Goal: Information Seeking & Learning: Learn about a topic

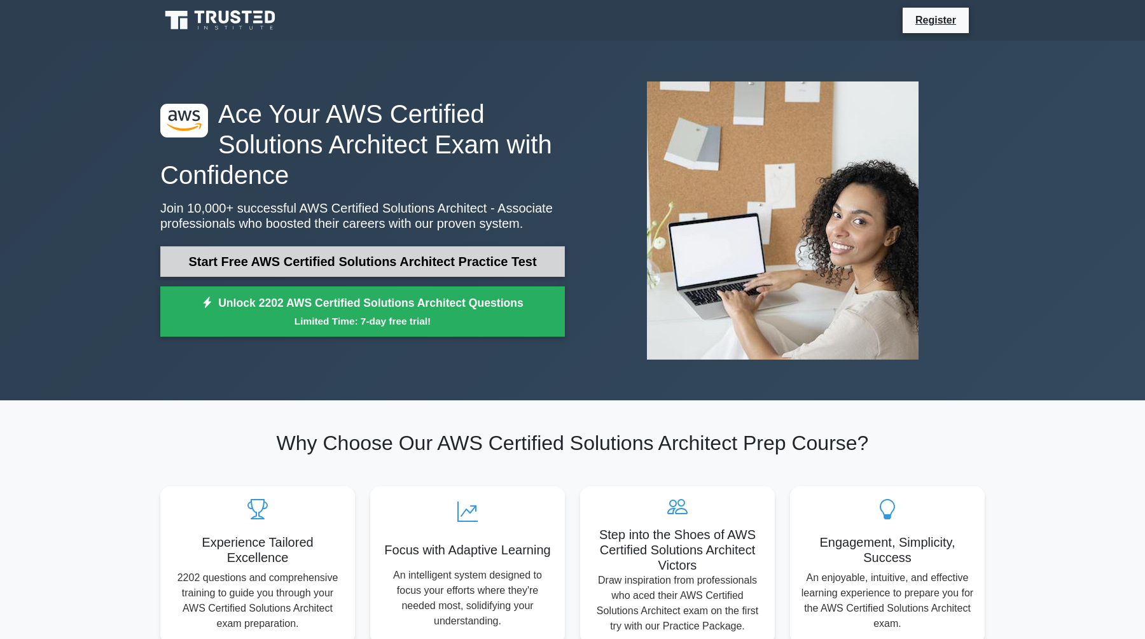
click at [494, 265] on link "Start Free AWS Certified Solutions Architect Practice Test" at bounding box center [362, 261] width 405 height 31
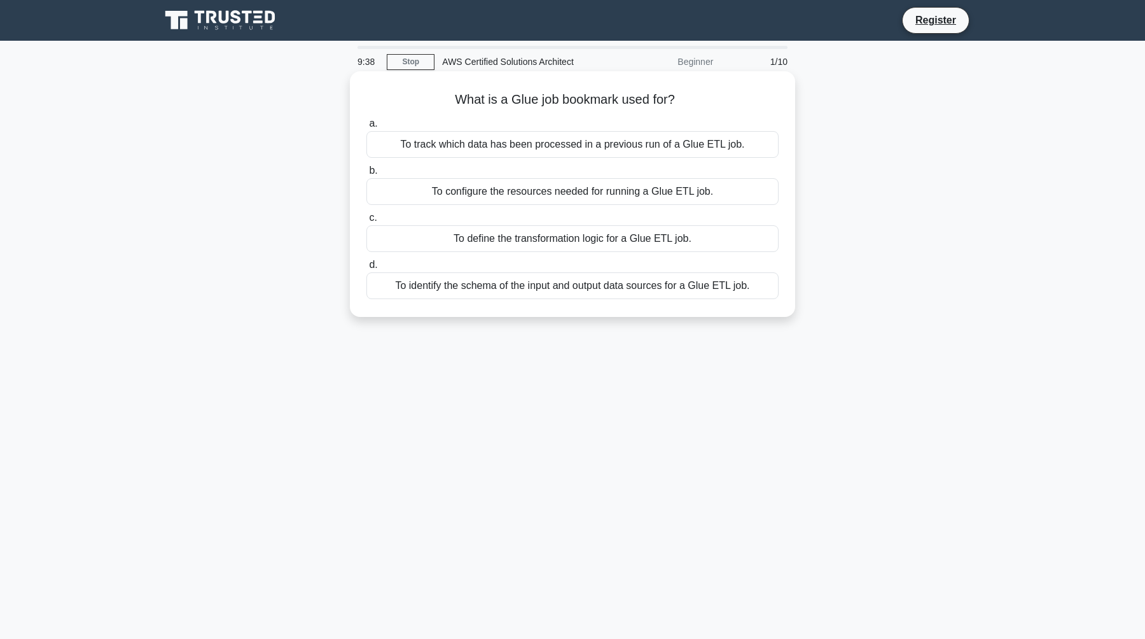
click at [654, 286] on div "To identify the schema of the input and output data sources for a Glue ETL job." at bounding box center [573, 285] width 412 height 27
click at [367, 269] on input "d. To identify the schema of the input and output data sources for a Glue ETL j…" at bounding box center [367, 265] width 0 height 8
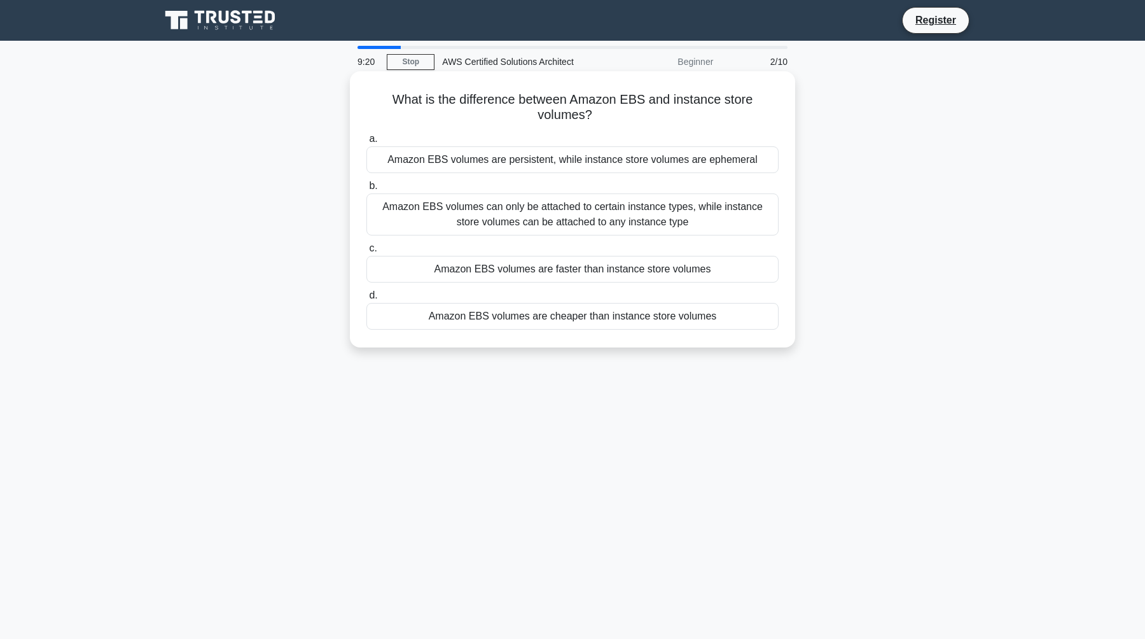
click at [631, 162] on div "Amazon EBS volumes are persistent, while instance store volumes are ephemeral" at bounding box center [573, 159] width 412 height 27
click at [367, 143] on input "a. Amazon EBS volumes are persistent, while instance store volumes are ephemeral" at bounding box center [367, 139] width 0 height 8
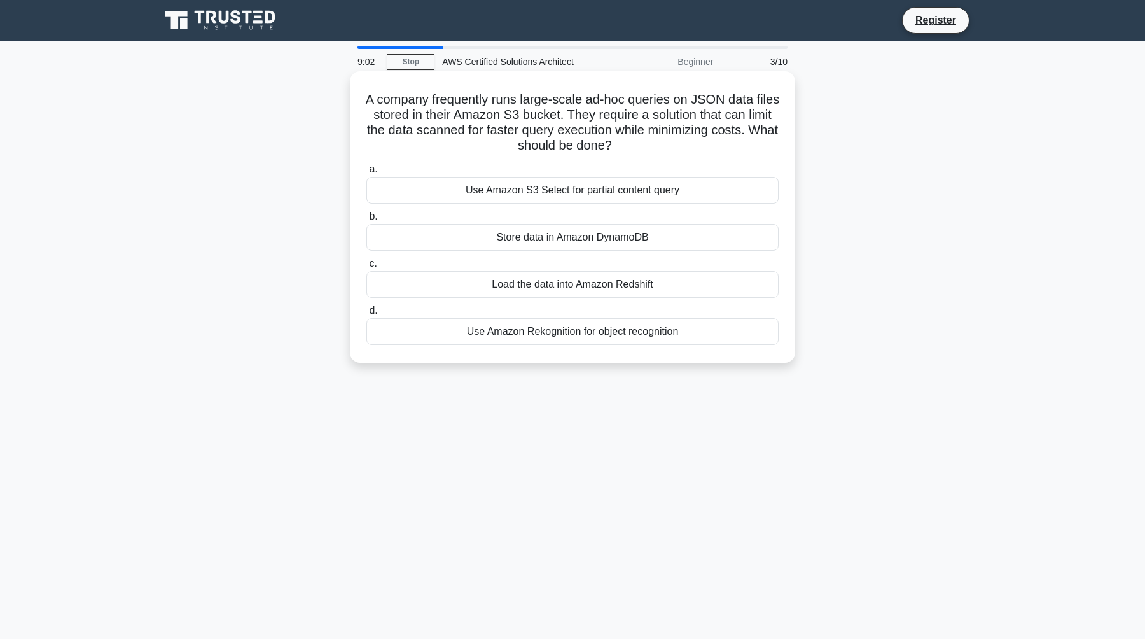
click at [582, 284] on div "Load the data into Amazon Redshift" at bounding box center [573, 284] width 412 height 27
click at [367, 268] on input "c. Load the data into Amazon Redshift" at bounding box center [367, 264] width 0 height 8
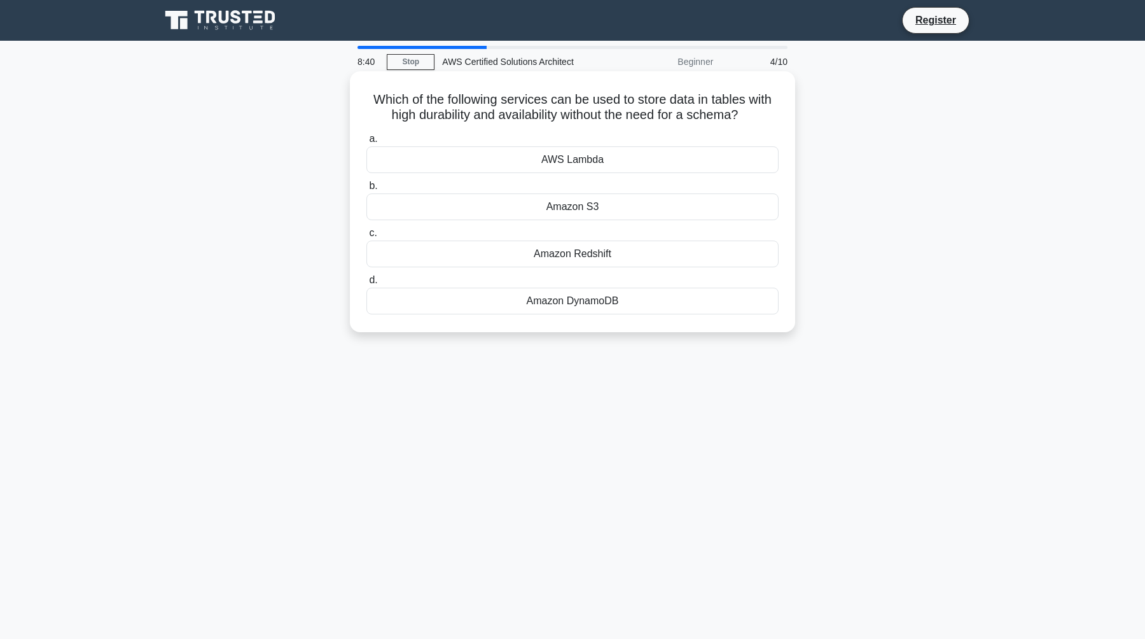
click at [596, 255] on div "Amazon Redshift" at bounding box center [573, 254] width 412 height 27
click at [367, 237] on input "c. Amazon Redshift" at bounding box center [367, 233] width 0 height 8
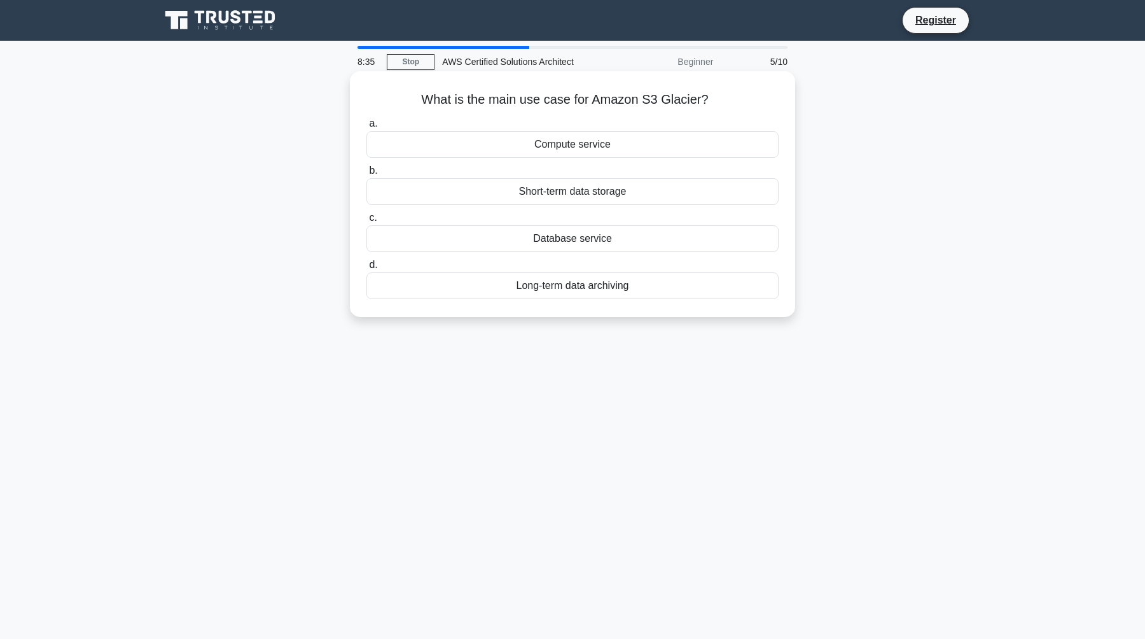
click at [582, 286] on div "Long-term data archiving" at bounding box center [573, 285] width 412 height 27
click at [367, 269] on input "d. Long-term data archiving" at bounding box center [367, 265] width 0 height 8
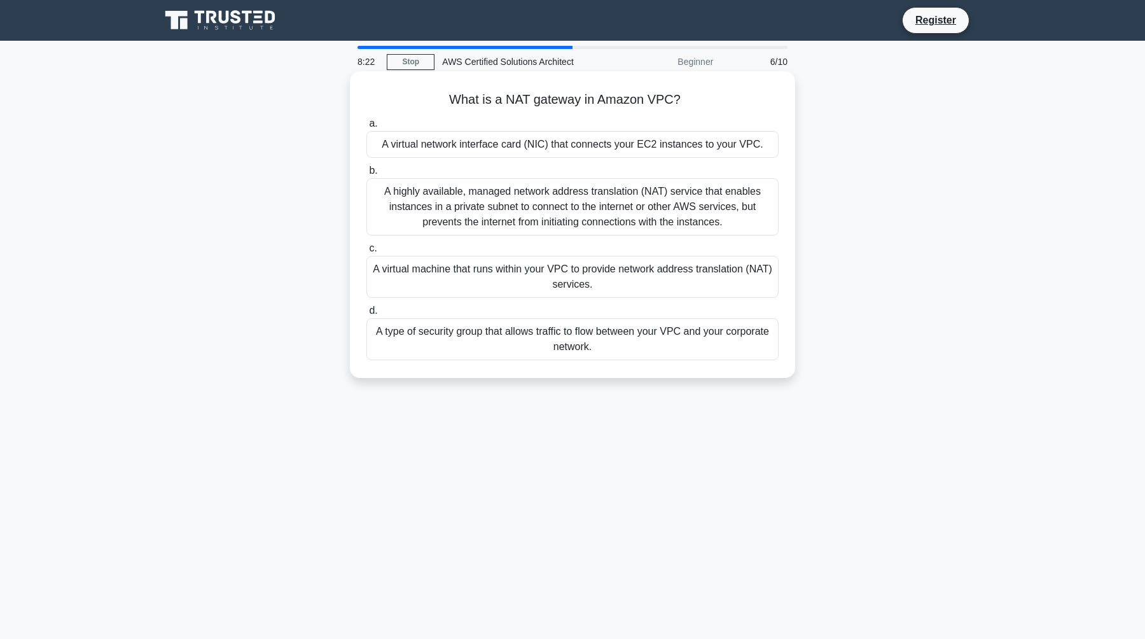
click at [605, 224] on div "A highly available, managed network address translation (NAT) service that enab…" at bounding box center [573, 206] width 412 height 57
click at [367, 175] on input "b. A highly available, managed network address translation (NAT) service that e…" at bounding box center [367, 171] width 0 height 8
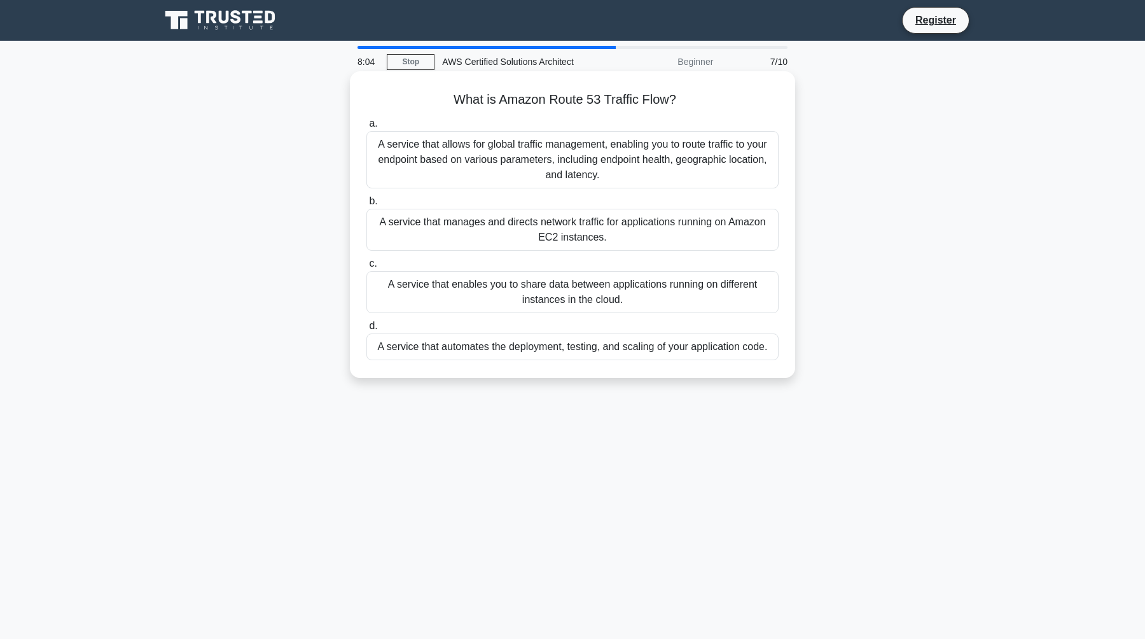
click at [678, 177] on div "A service that allows for global traffic management, enabling you to route traf…" at bounding box center [573, 159] width 412 height 57
click at [367, 128] on input "a. A service that allows for global traffic management, enabling you to route t…" at bounding box center [367, 124] width 0 height 8
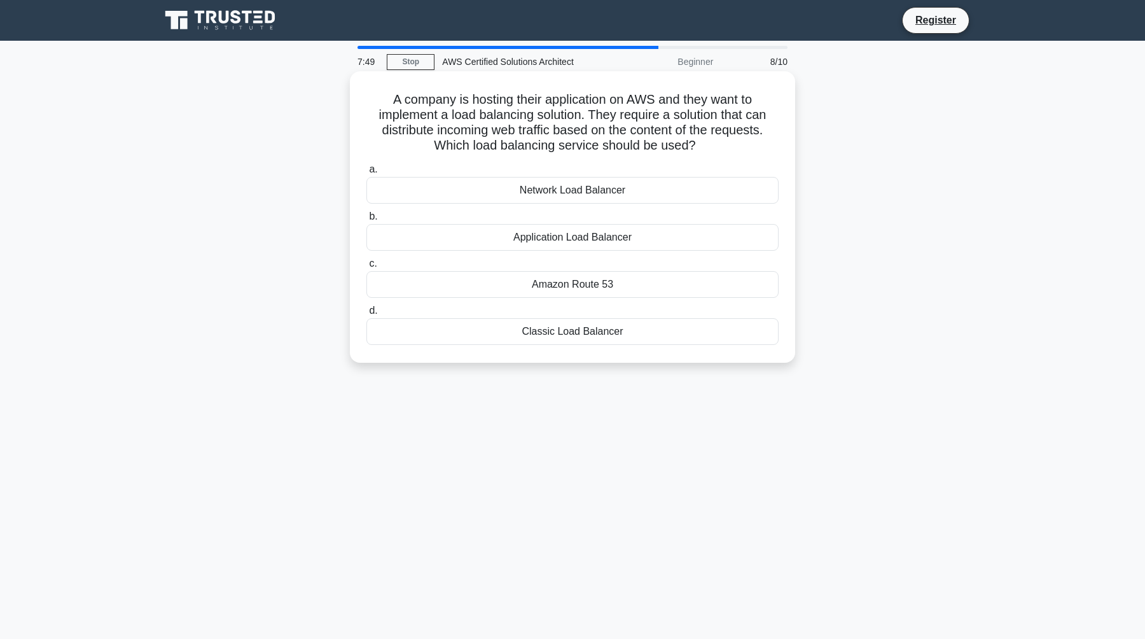
click at [664, 194] on div "Network Load Balancer" at bounding box center [573, 190] width 412 height 27
click at [367, 174] on input "a. Network Load Balancer" at bounding box center [367, 169] width 0 height 8
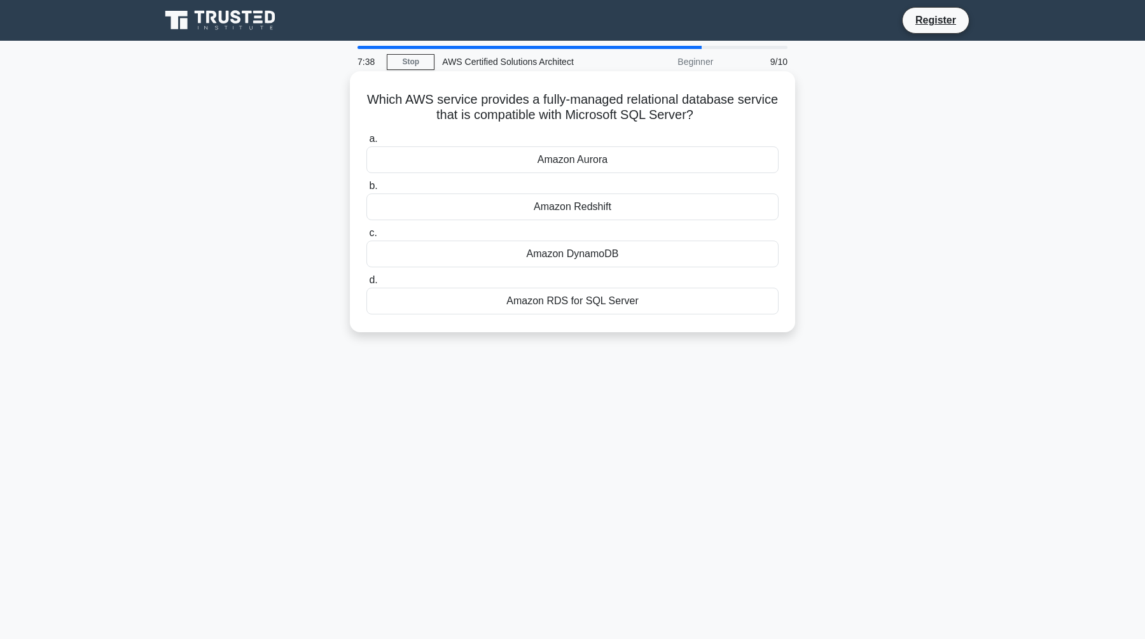
click at [683, 206] on div "Amazon Redshift" at bounding box center [573, 206] width 412 height 27
click at [367, 190] on input "b. Amazon Redshift" at bounding box center [367, 186] width 0 height 8
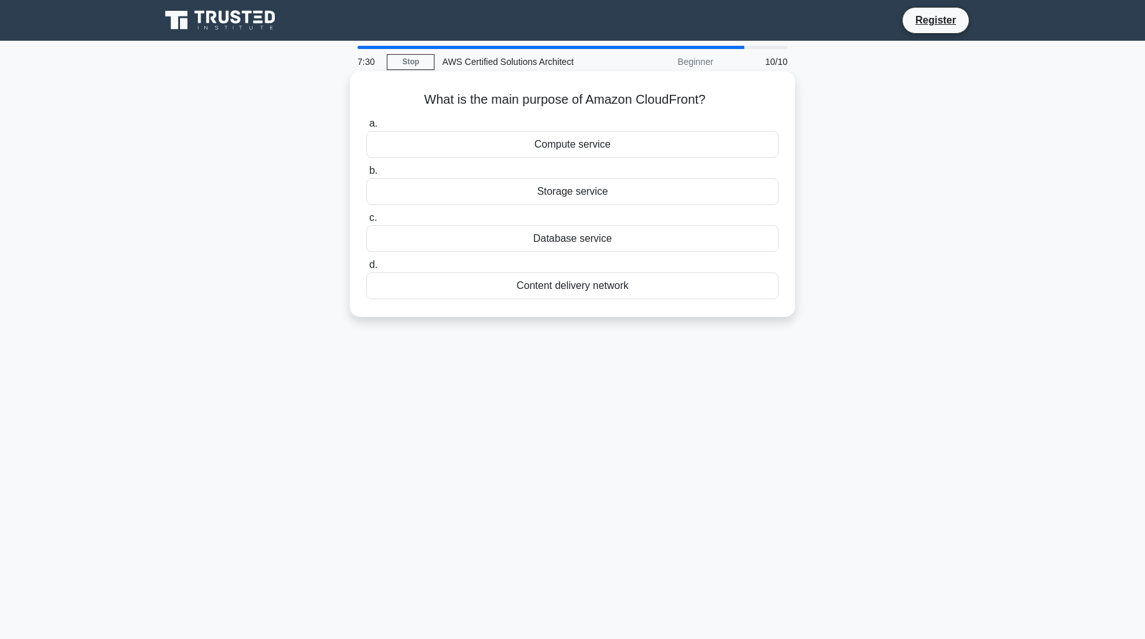
click at [682, 204] on div "Storage service" at bounding box center [573, 191] width 412 height 27
click at [367, 175] on input "b. Storage service" at bounding box center [367, 171] width 0 height 8
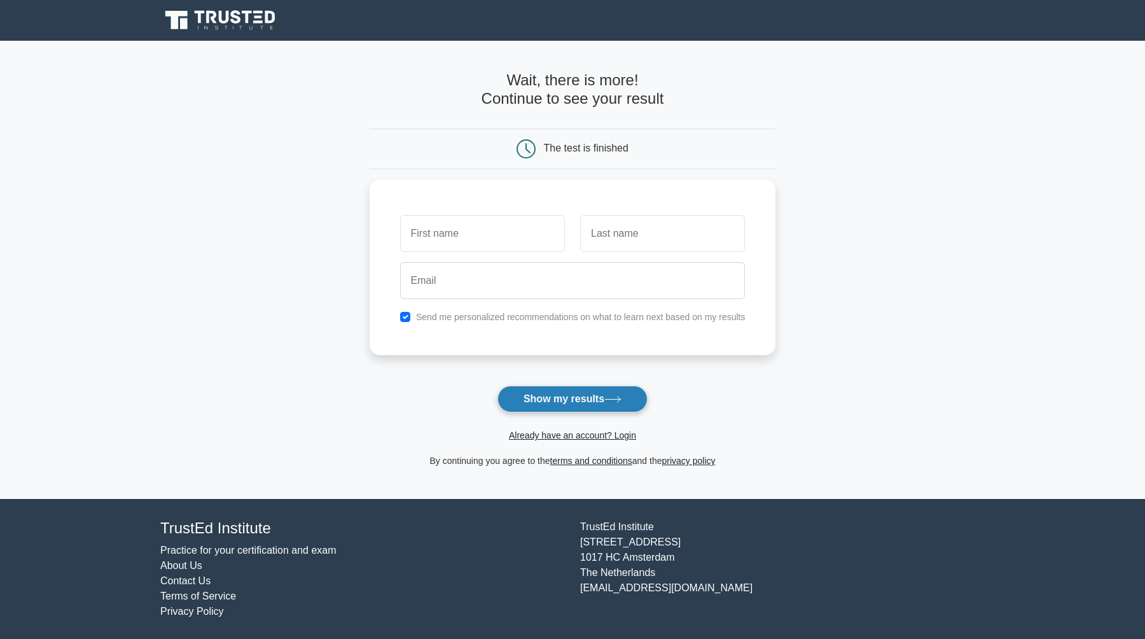
click at [580, 401] on button "Show my results" at bounding box center [573, 399] width 150 height 27
type input "kk"
click at [655, 237] on input "text" at bounding box center [662, 230] width 165 height 37
type input "rq"
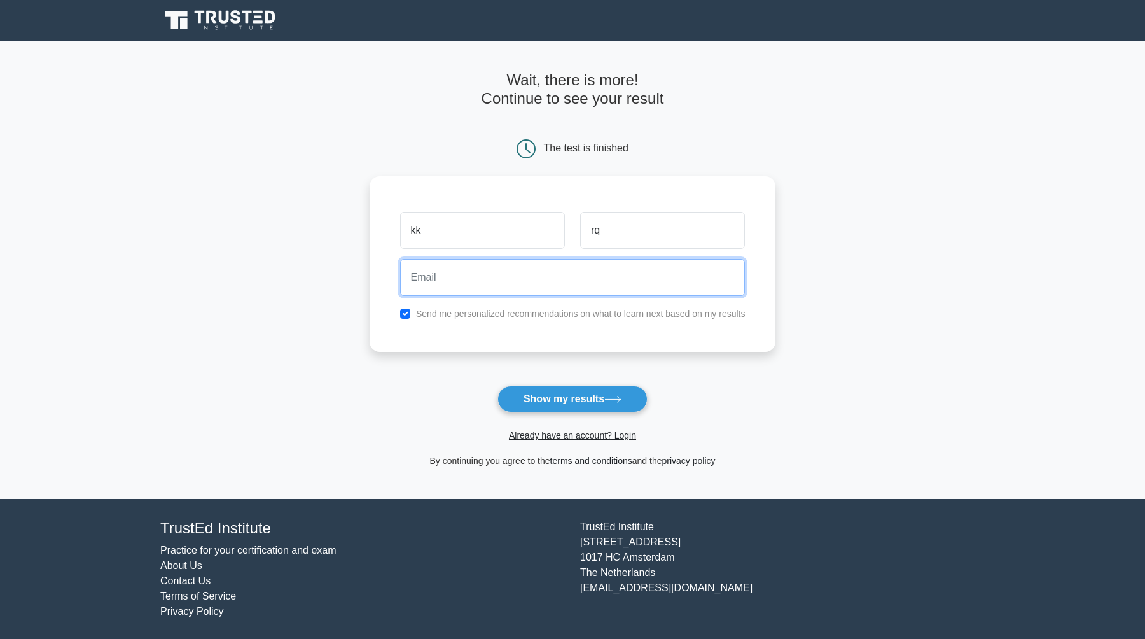
click at [549, 277] on input "email" at bounding box center [573, 277] width 346 height 37
type input "niraj970097@gmail.com"
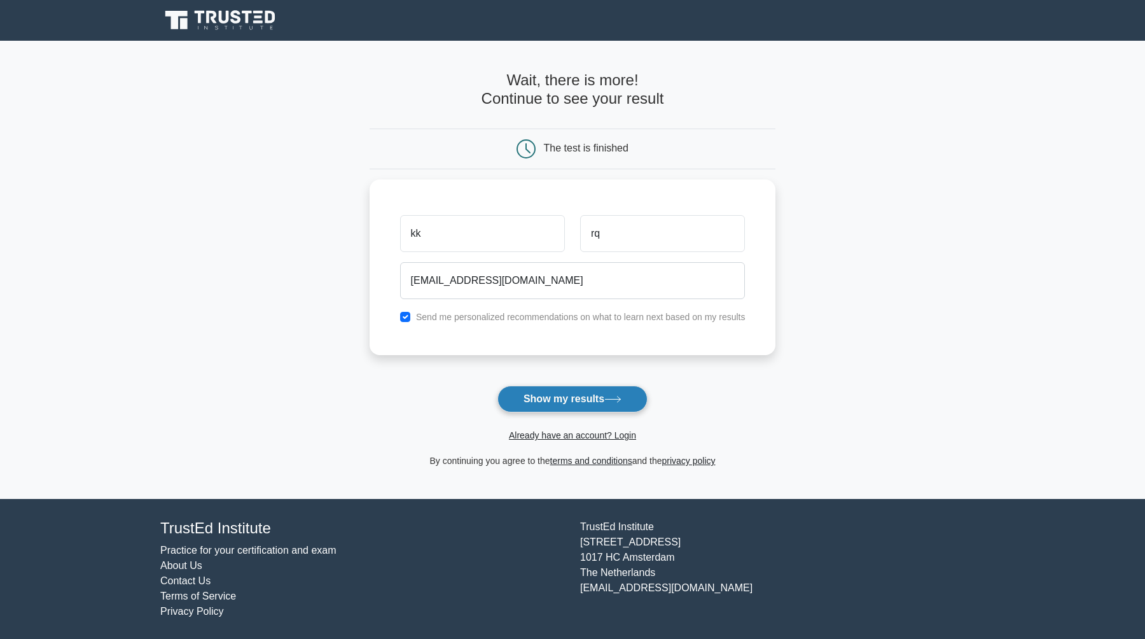
click at [555, 400] on button "Show my results" at bounding box center [573, 399] width 150 height 27
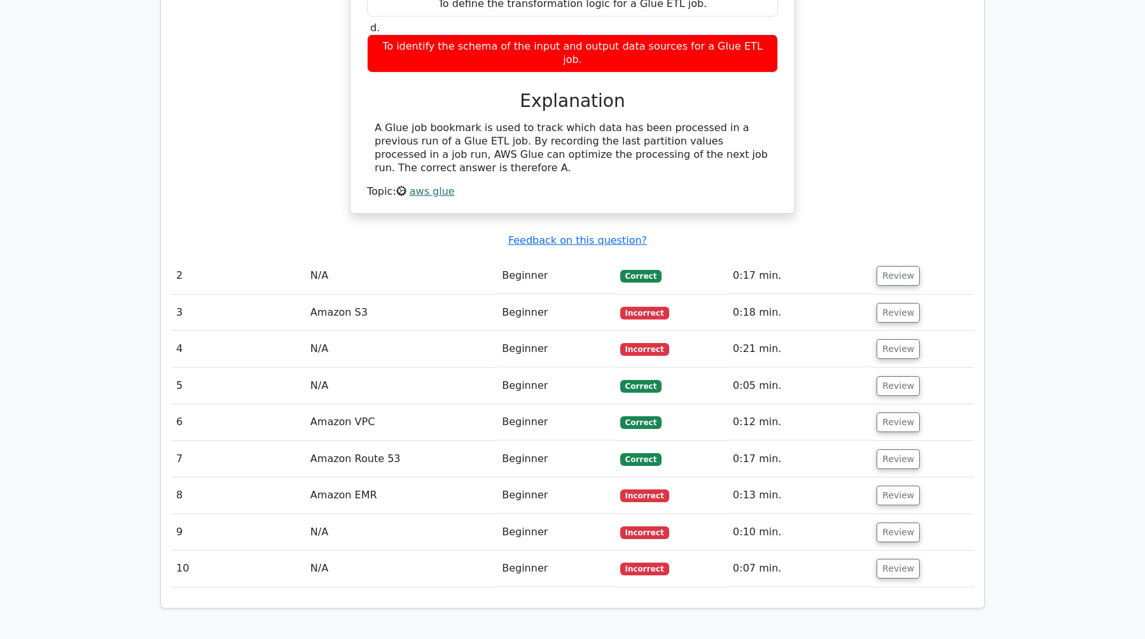
scroll to position [1184, 0]
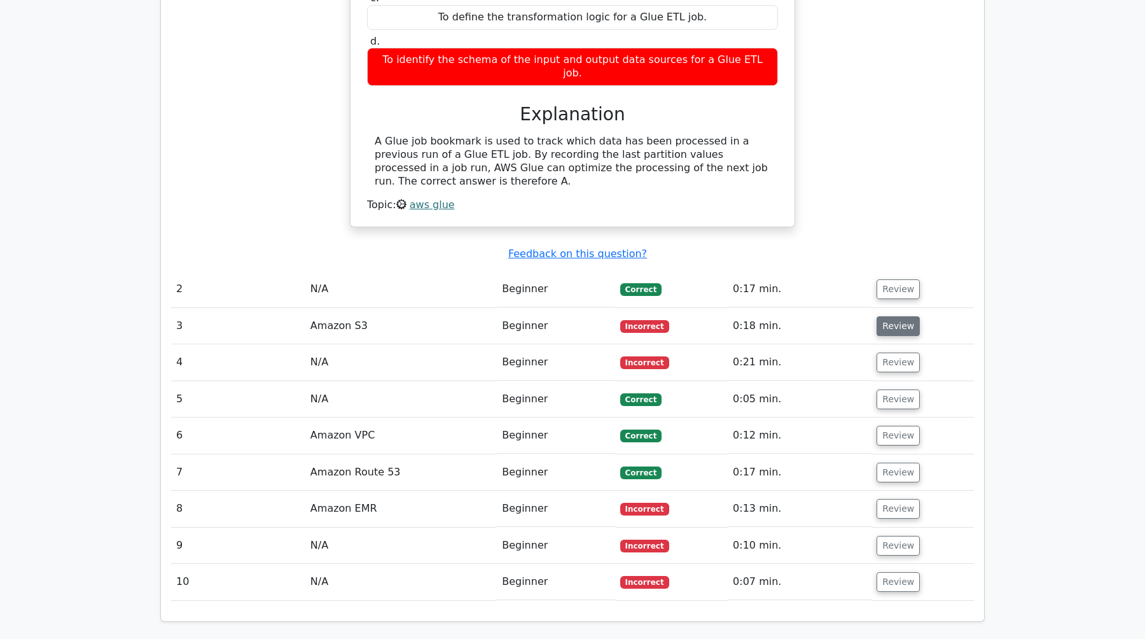
click at [893, 316] on button "Review" at bounding box center [898, 326] width 43 height 20
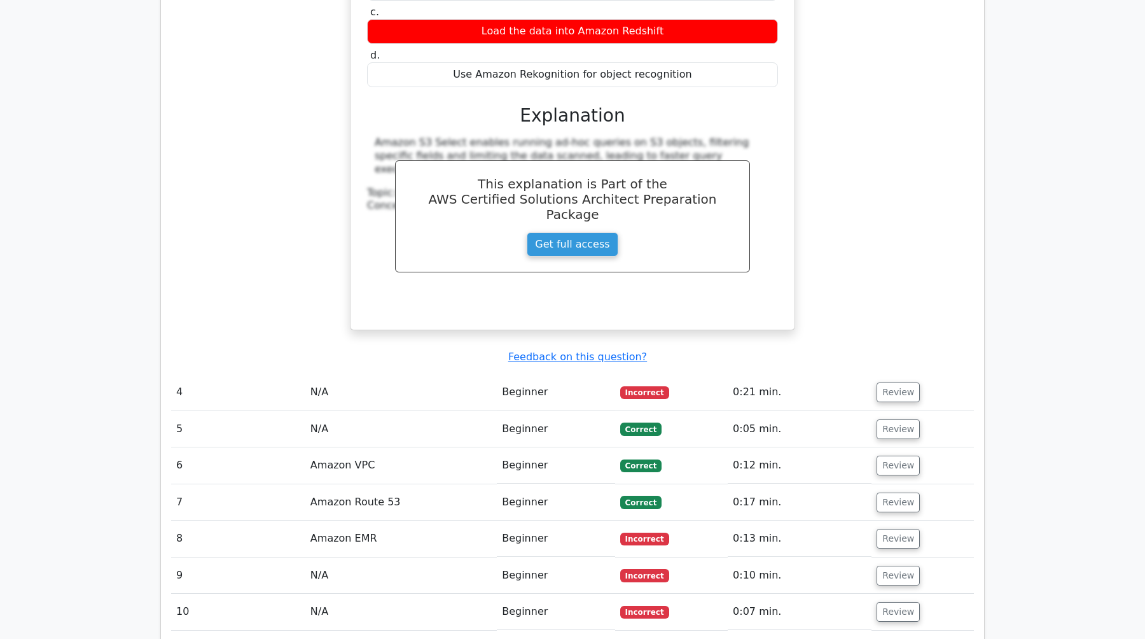
scroll to position [1700, 0]
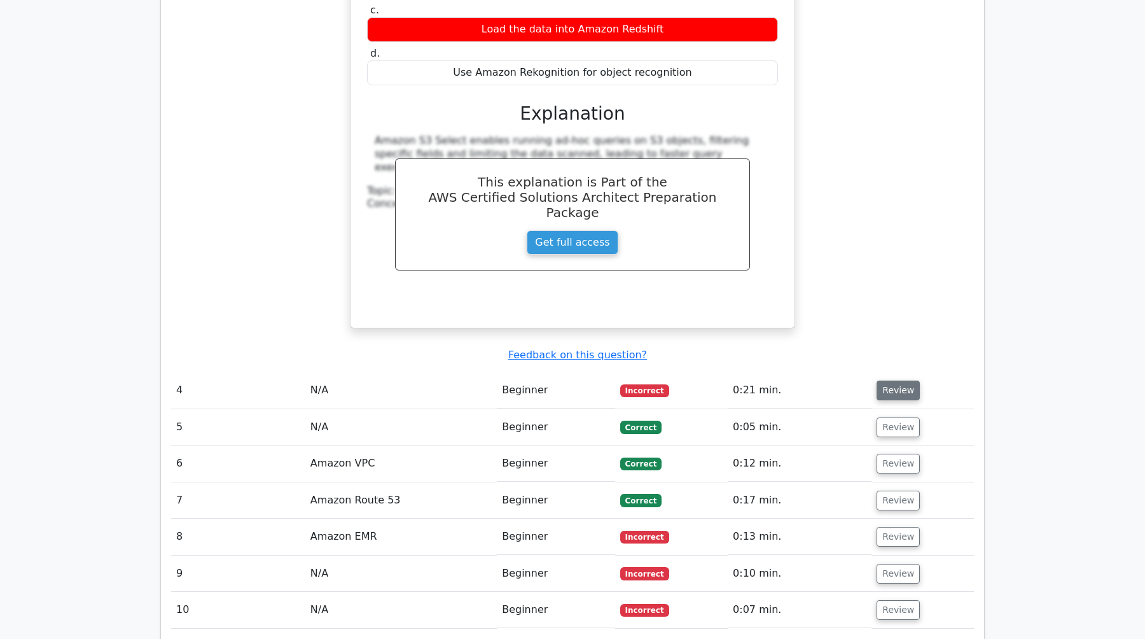
click at [904, 381] on button "Review" at bounding box center [898, 391] width 43 height 20
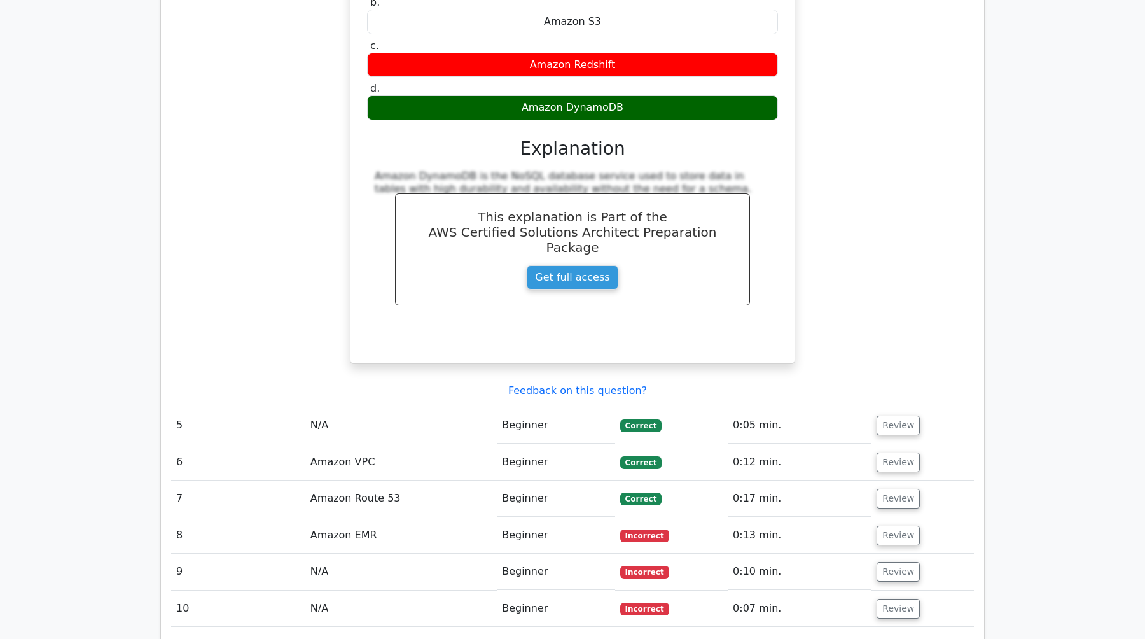
scroll to position [2262, 0]
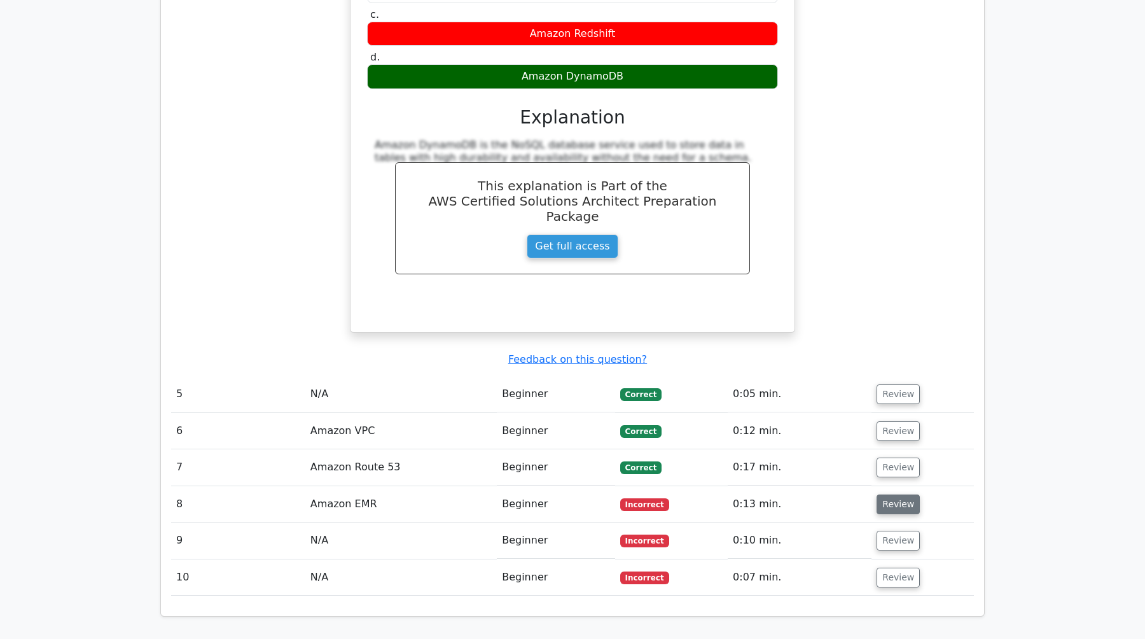
click at [897, 494] on button "Review" at bounding box center [898, 504] width 43 height 20
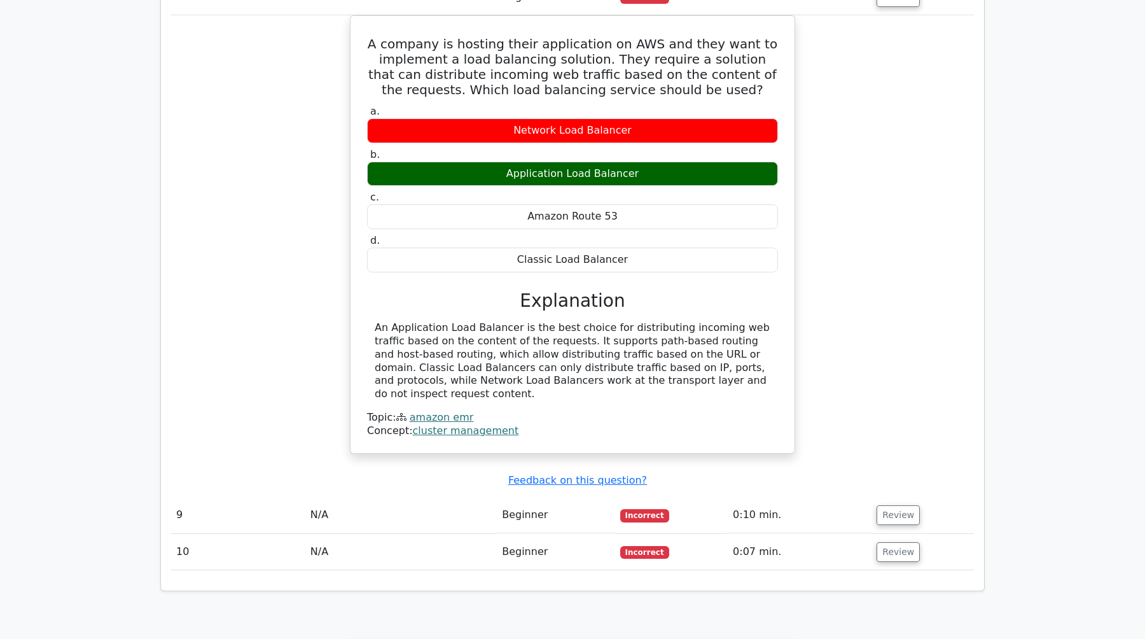
scroll to position [2773, 0]
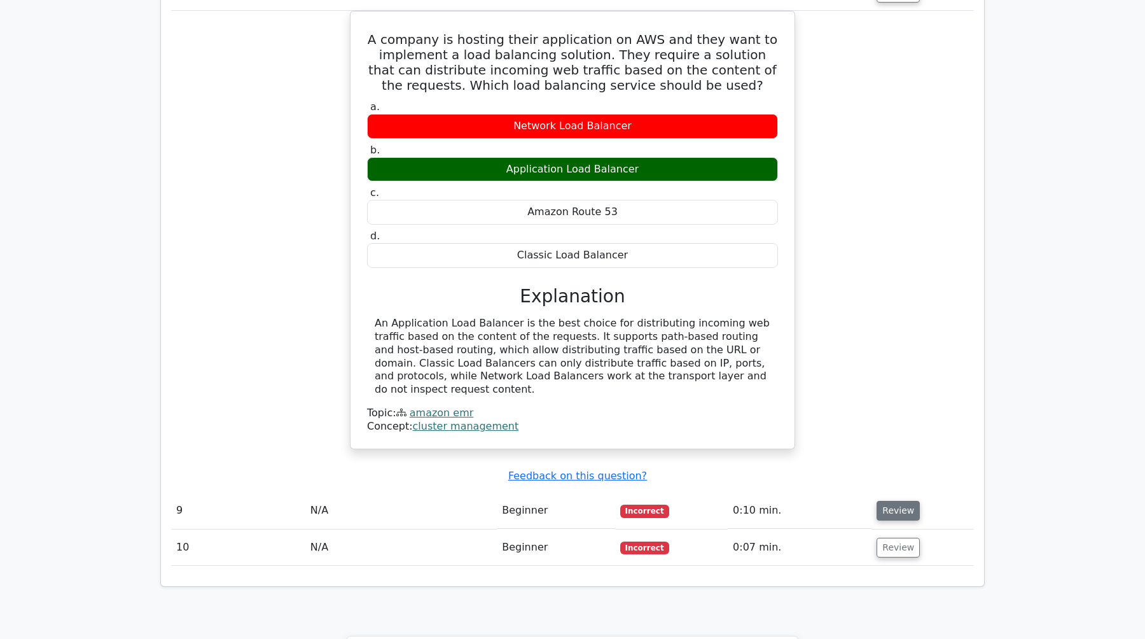
click at [893, 501] on button "Review" at bounding box center [898, 511] width 43 height 20
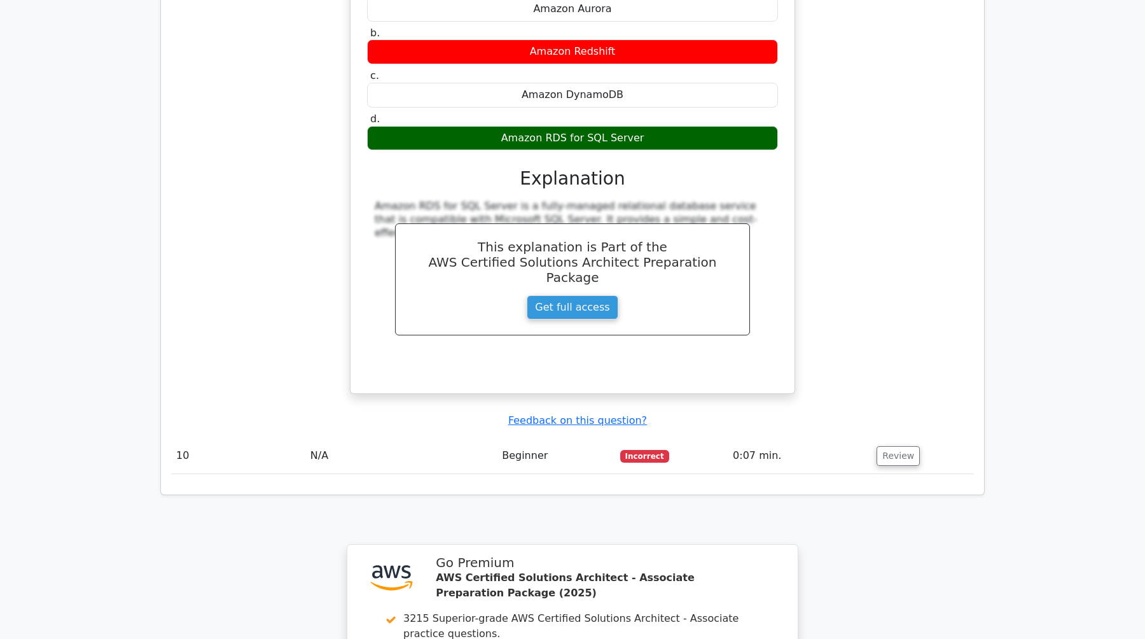
scroll to position [3387, 0]
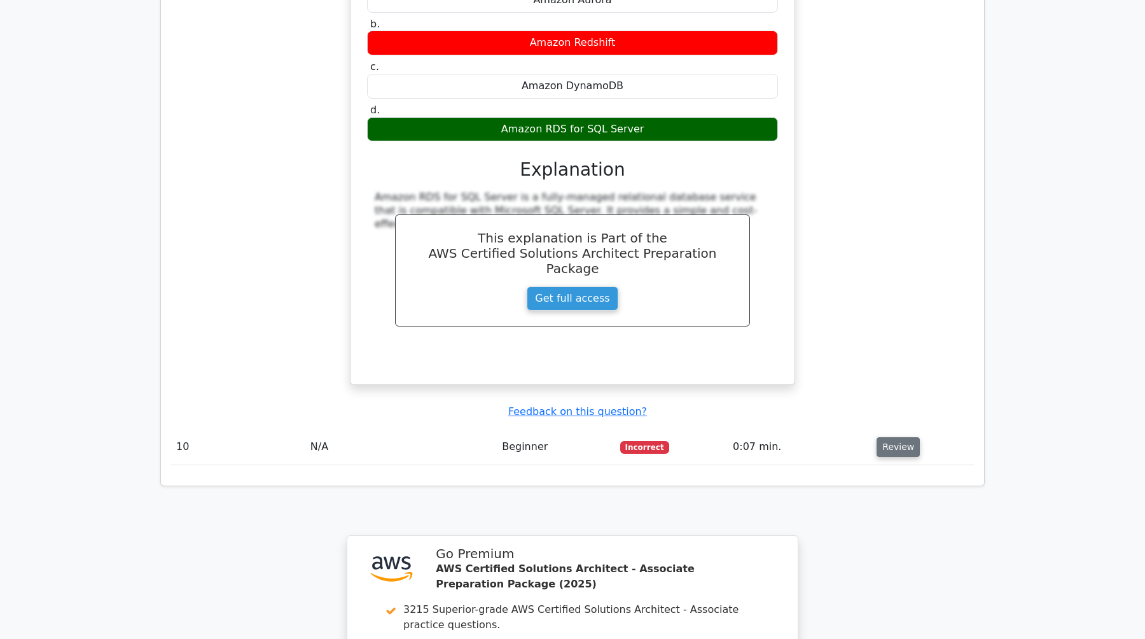
click at [883, 437] on button "Review" at bounding box center [898, 447] width 43 height 20
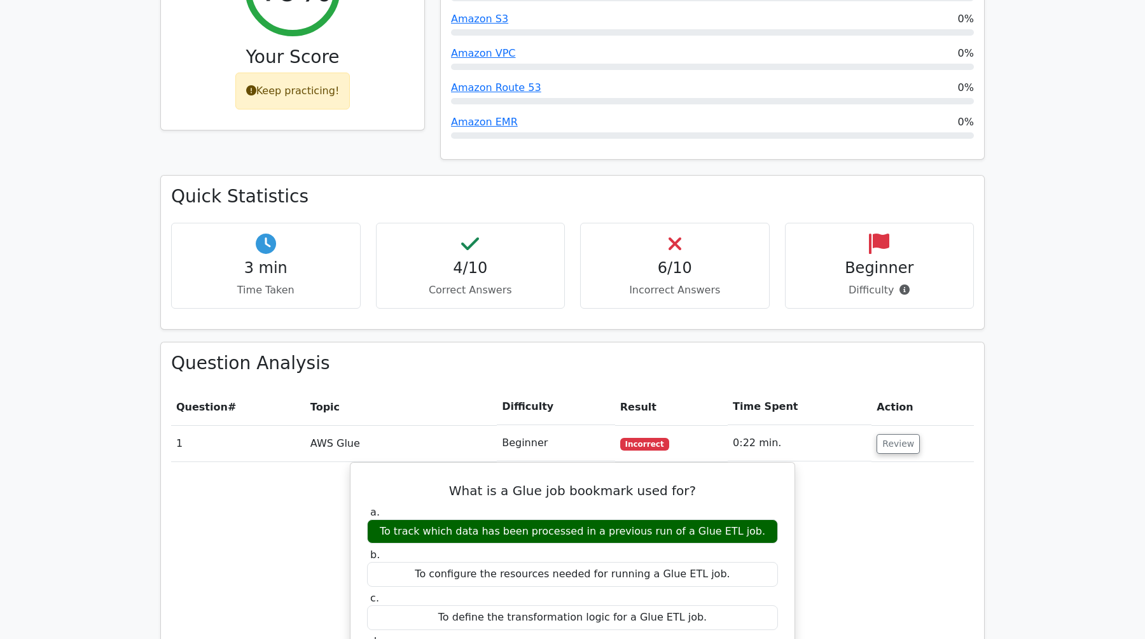
scroll to position [0, 0]
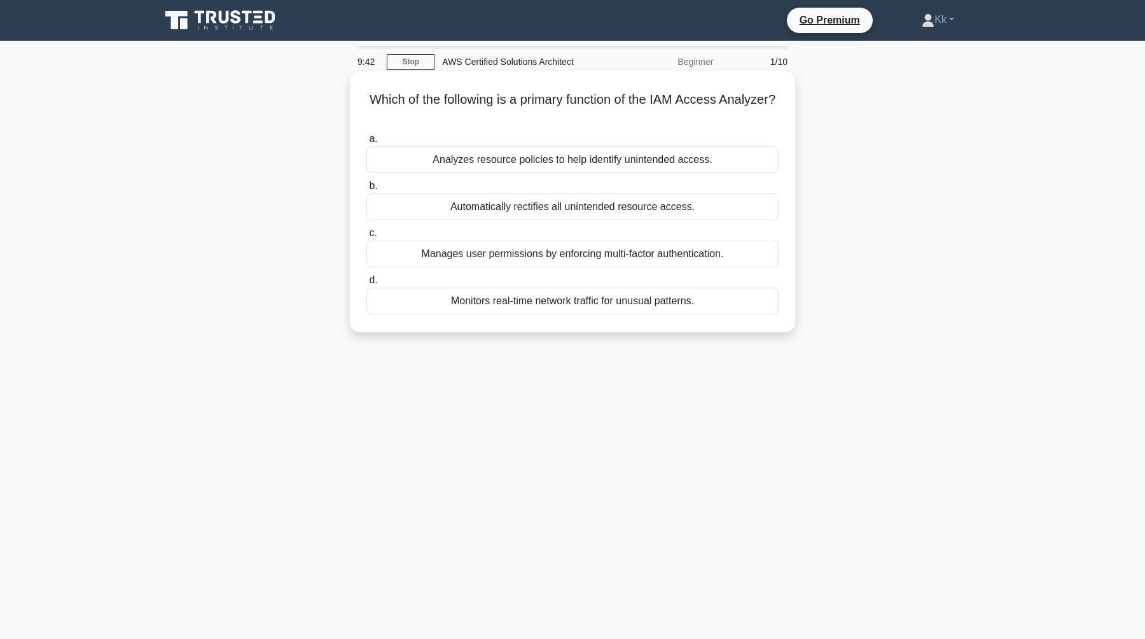
click at [503, 160] on div "Analyzes resource policies to help identify unintended access." at bounding box center [573, 159] width 412 height 27
click at [367, 143] on input "a. Analyzes resource policies to help identify unintended access." at bounding box center [367, 139] width 0 height 8
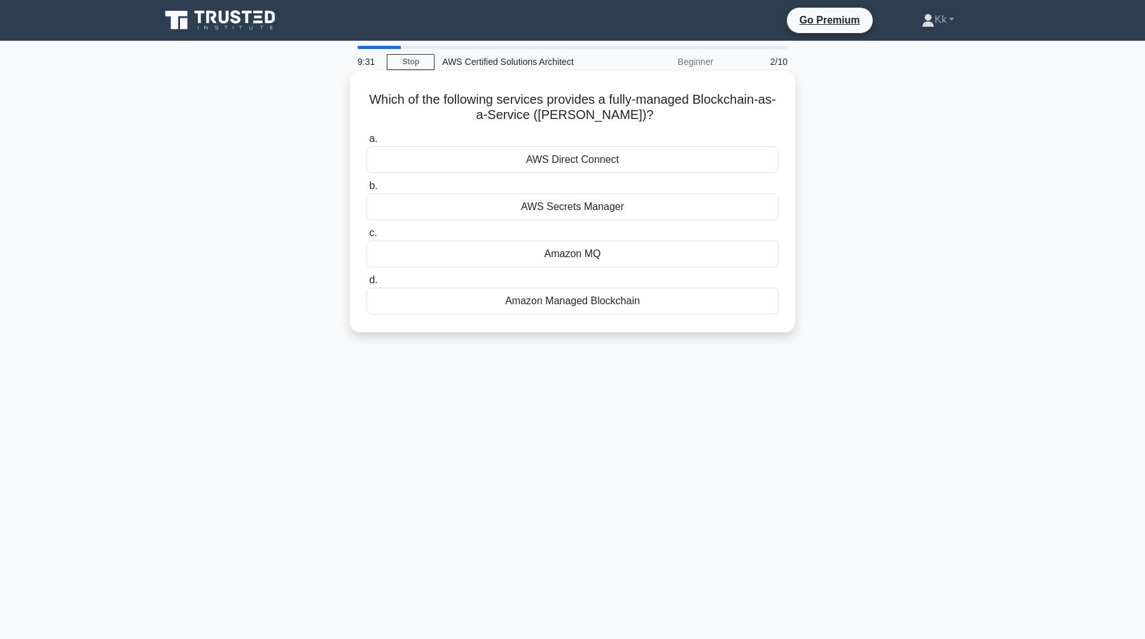
click at [561, 303] on div "Amazon Managed Blockchain" at bounding box center [573, 301] width 412 height 27
click at [367, 284] on input "d. Amazon Managed Blockchain" at bounding box center [367, 280] width 0 height 8
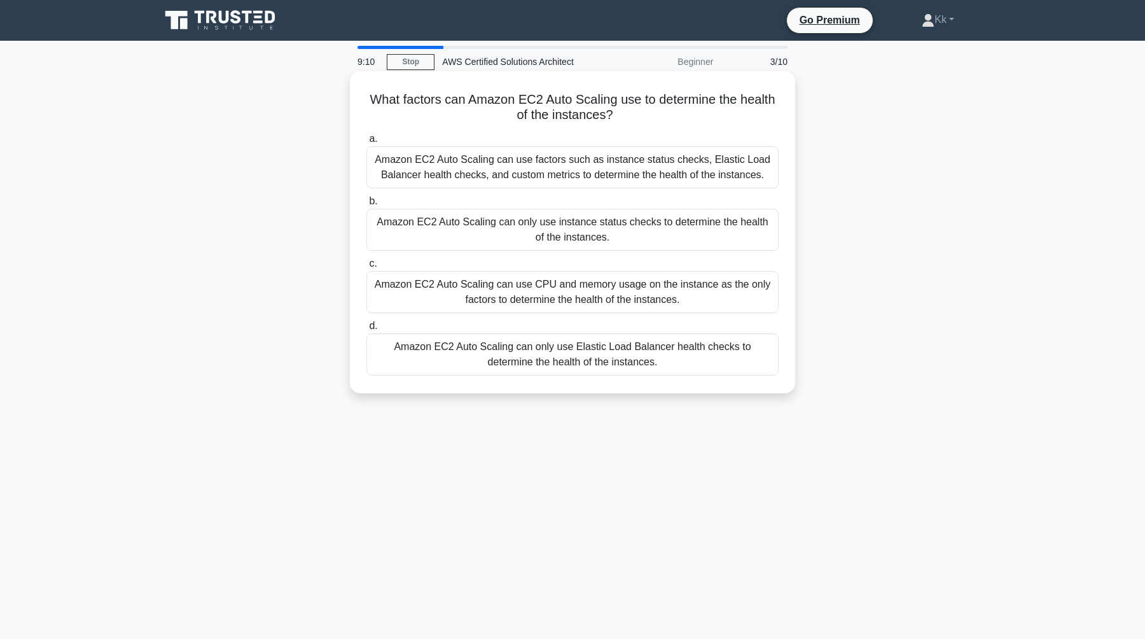
click at [560, 171] on div "Amazon EC2 Auto Scaling can use factors such as instance status checks, Elastic…" at bounding box center [573, 167] width 412 height 42
click at [367, 143] on input "a. Amazon EC2 Auto Scaling can use factors such as instance status checks, Elas…" at bounding box center [367, 139] width 0 height 8
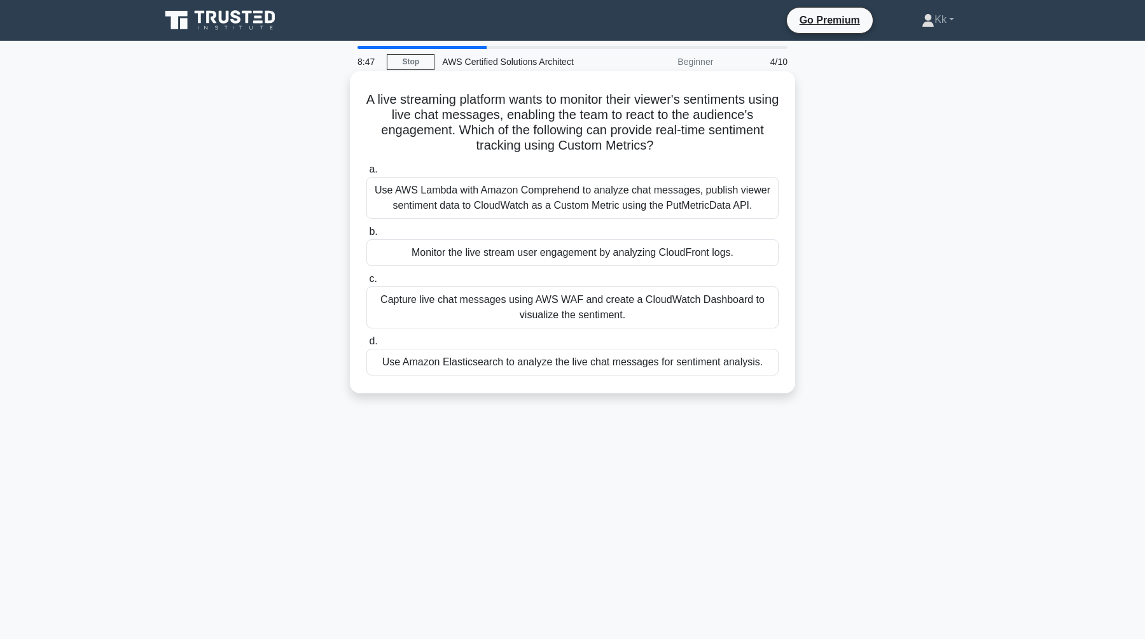
click at [586, 207] on div "Use AWS Lambda with Amazon Comprehend to analyze chat messages, publish viewer …" at bounding box center [573, 198] width 412 height 42
click at [367, 174] on input "a. Use AWS Lambda with Amazon Comprehend to analyze chat messages, publish view…" at bounding box center [367, 169] width 0 height 8
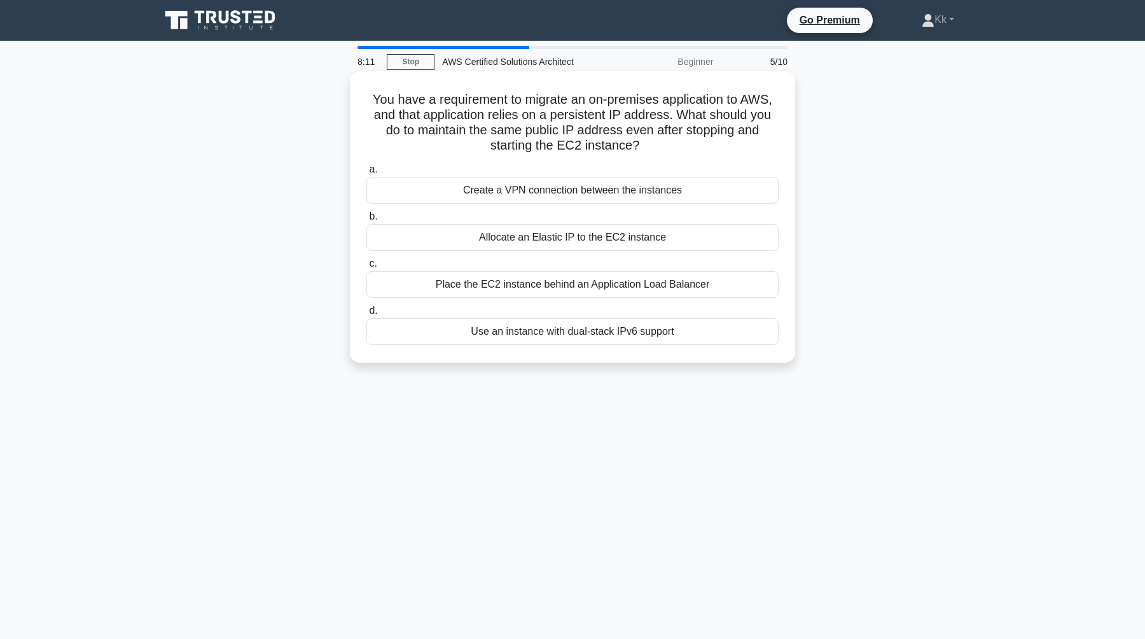
click at [591, 241] on div "Allocate an Elastic IP to the EC2 instance" at bounding box center [573, 237] width 412 height 27
click at [367, 221] on input "b. Allocate an Elastic IP to the EC2 instance" at bounding box center [367, 217] width 0 height 8
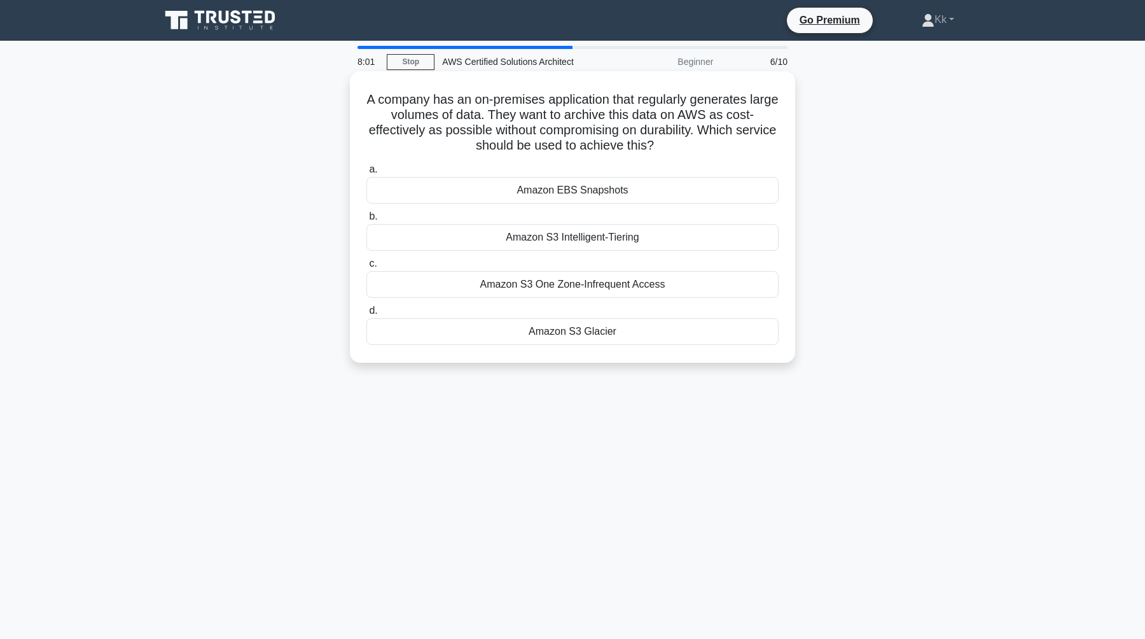
click at [582, 325] on div "Amazon S3 Glacier" at bounding box center [573, 331] width 412 height 27
click at [367, 315] on input "d. Amazon S3 Glacier" at bounding box center [367, 311] width 0 height 8
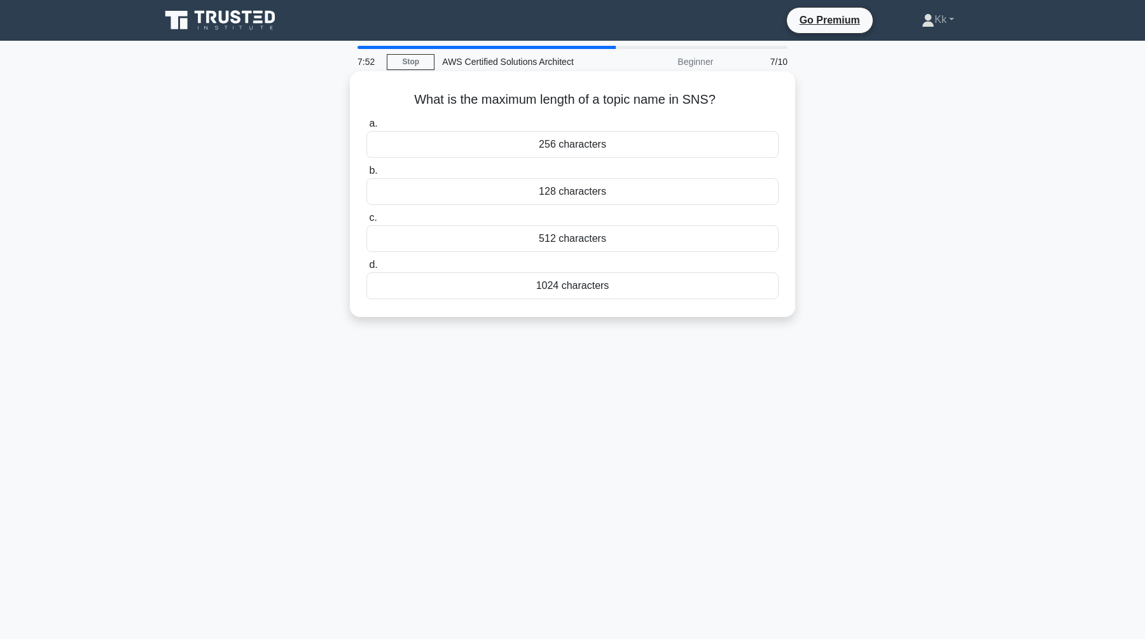
click at [555, 287] on div "1024 characters" at bounding box center [573, 285] width 412 height 27
click at [367, 269] on input "d. 1024 characters" at bounding box center [367, 265] width 0 height 8
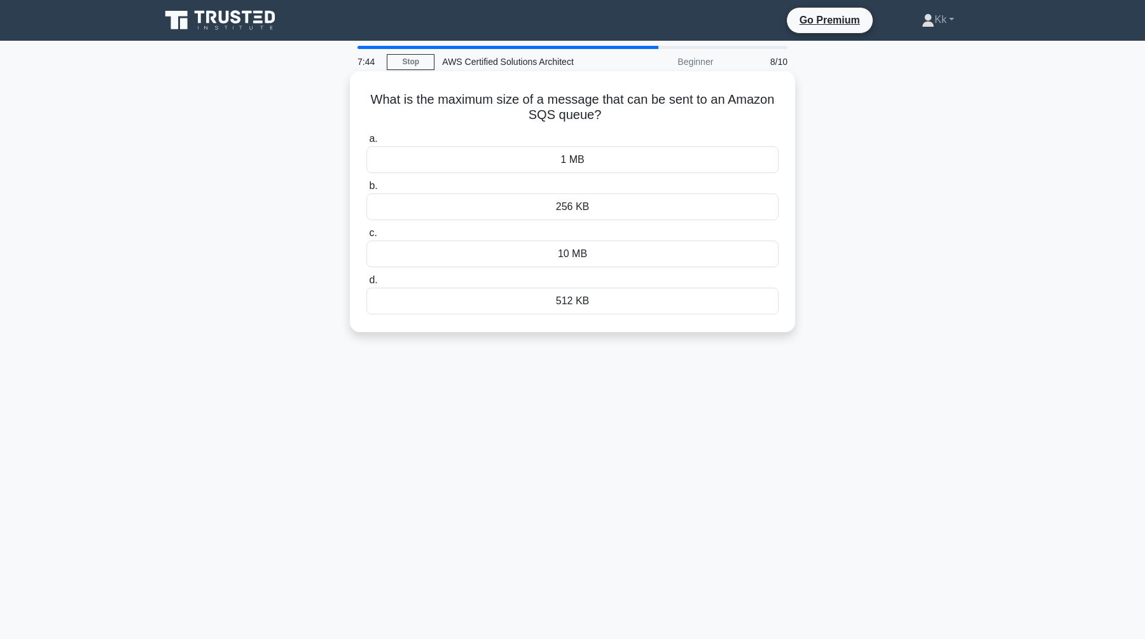
click at [589, 204] on div "256 KB" at bounding box center [573, 206] width 412 height 27
click at [367, 190] on input "b. 256 KB" at bounding box center [367, 186] width 0 height 8
click at [589, 206] on div "Amazon EC2" at bounding box center [573, 206] width 412 height 27
click at [367, 190] on input "b. Amazon EC2" at bounding box center [367, 186] width 0 height 8
click at [589, 206] on div "256 KB" at bounding box center [573, 210] width 412 height 27
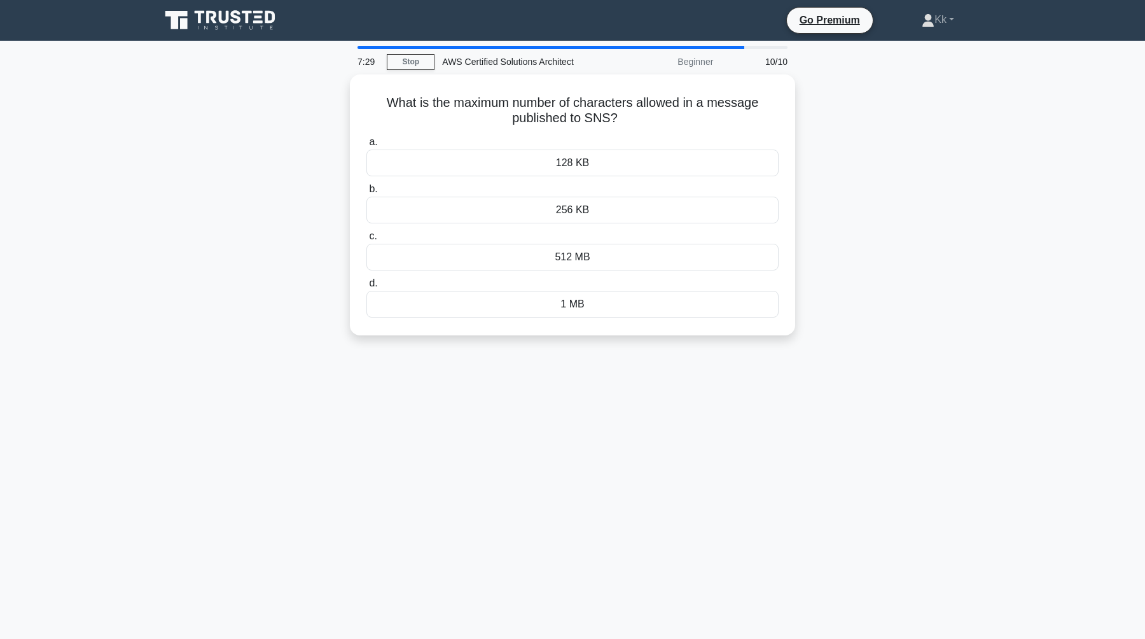
click at [367, 193] on input "b. 256 KB" at bounding box center [367, 189] width 0 height 8
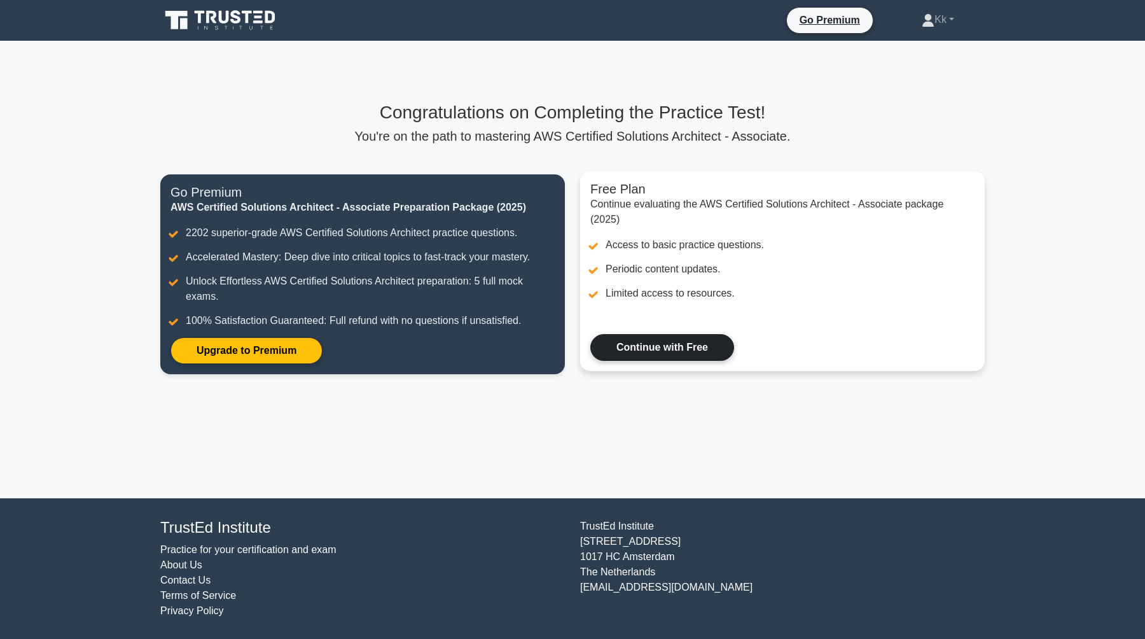
click at [645, 348] on link "Continue with Free" at bounding box center [663, 347] width 144 height 27
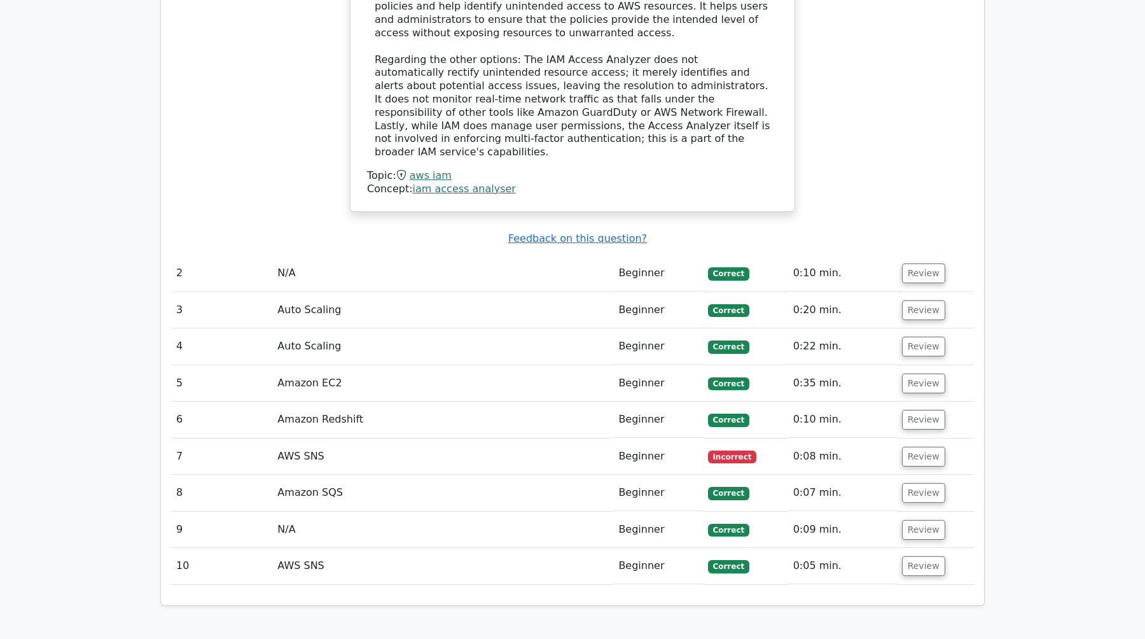
scroll to position [1369, 0]
click at [914, 446] on button "Review" at bounding box center [923, 456] width 43 height 20
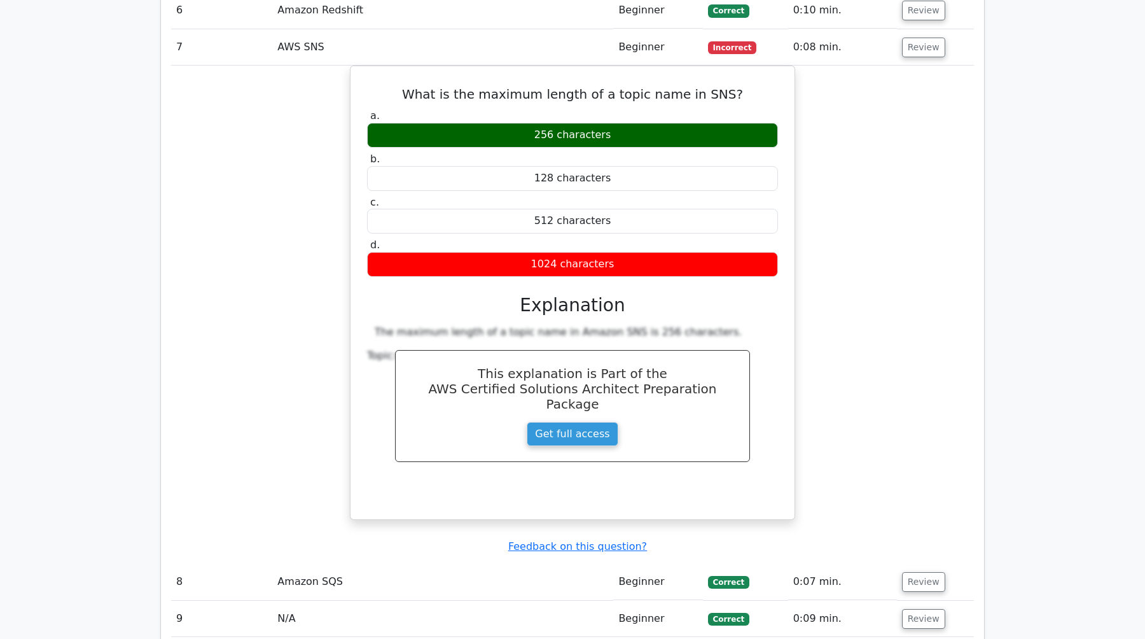
scroll to position [1783, 0]
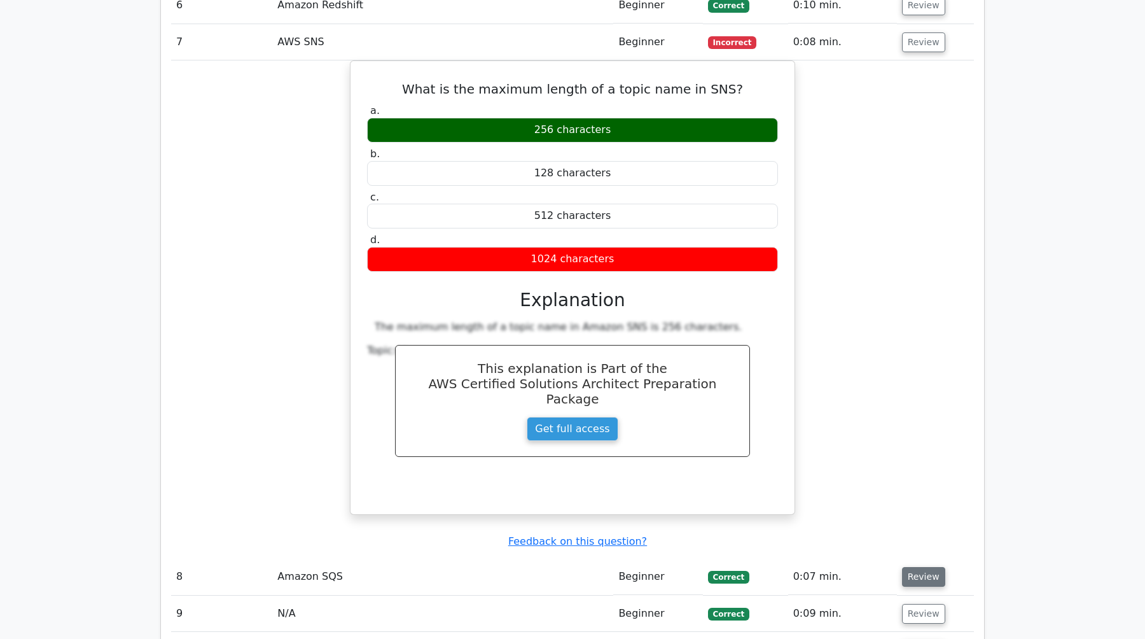
click at [920, 567] on button "Review" at bounding box center [923, 577] width 43 height 20
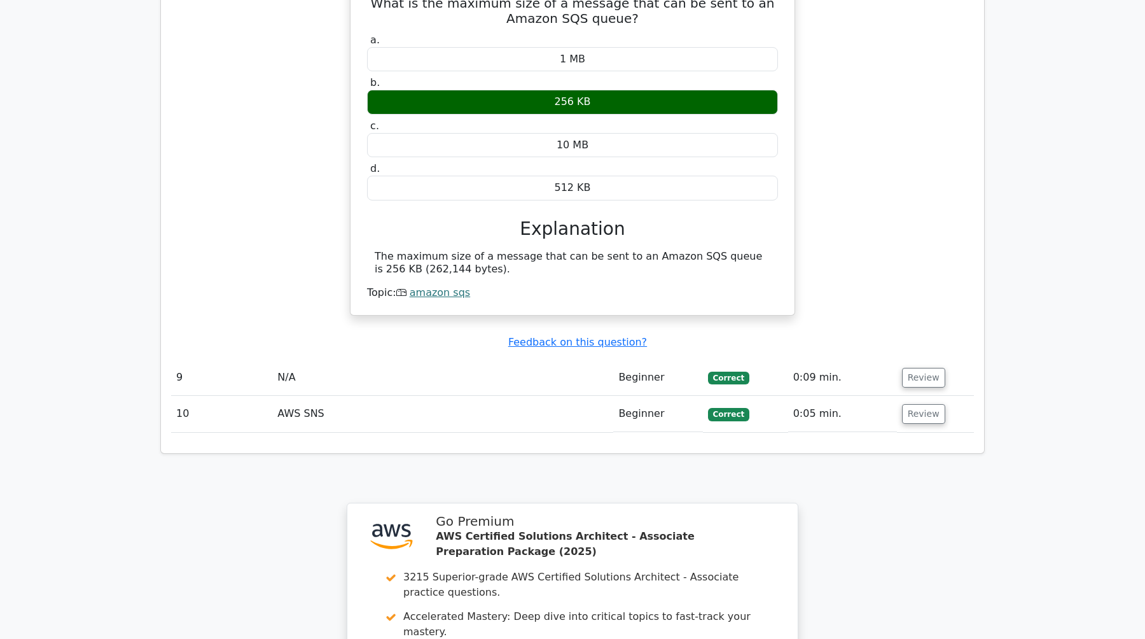
scroll to position [2407, 0]
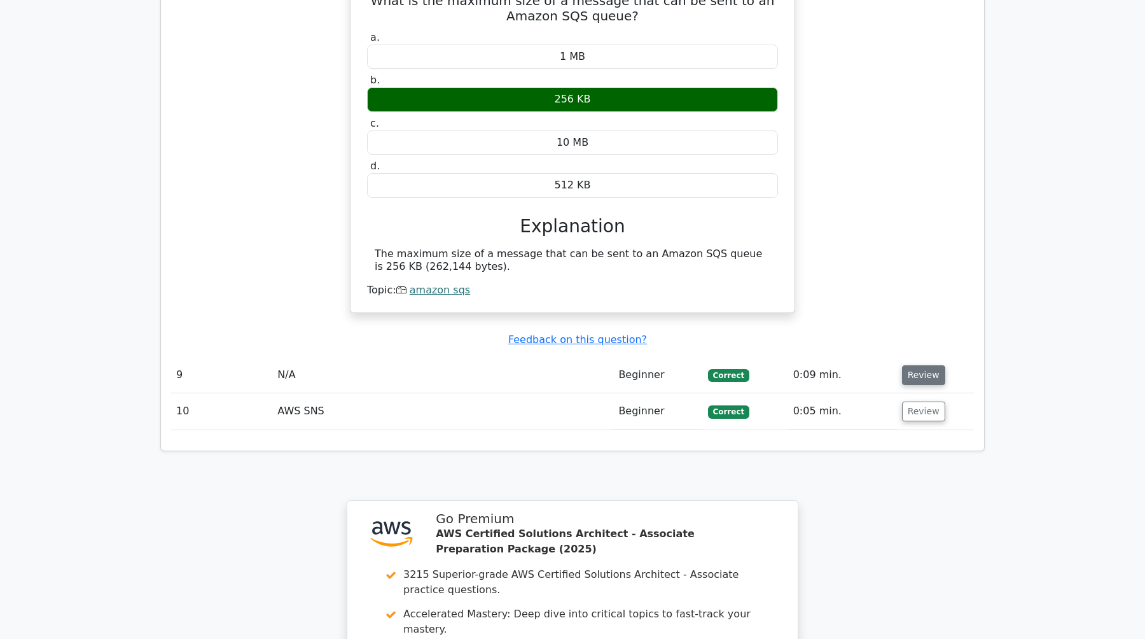
click at [923, 365] on button "Review" at bounding box center [923, 375] width 43 height 20
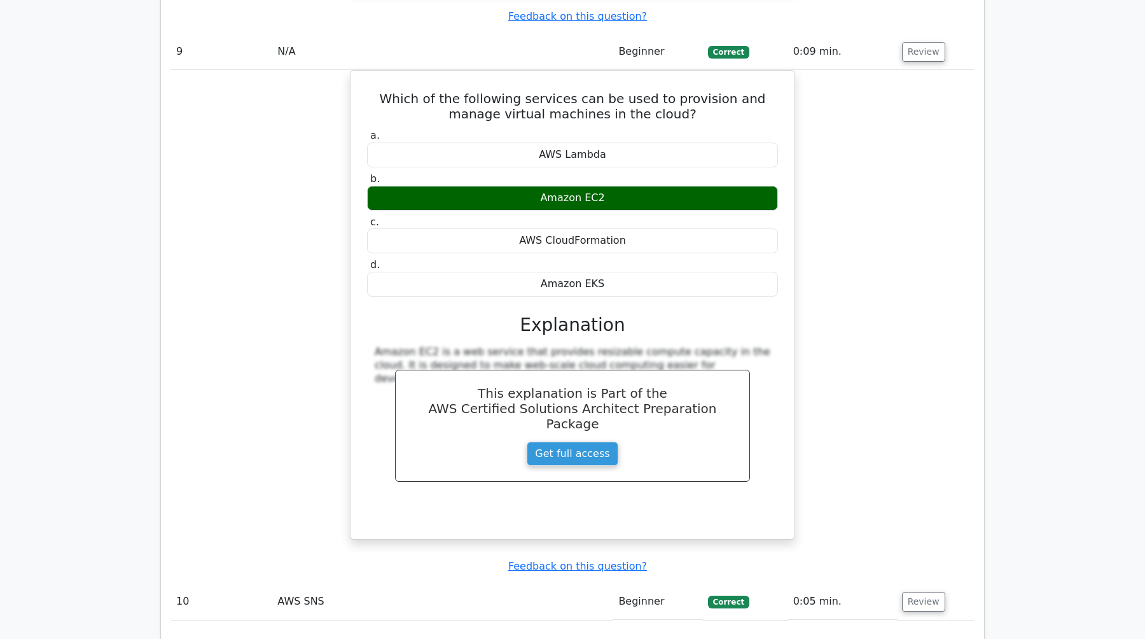
scroll to position [2750, 0]
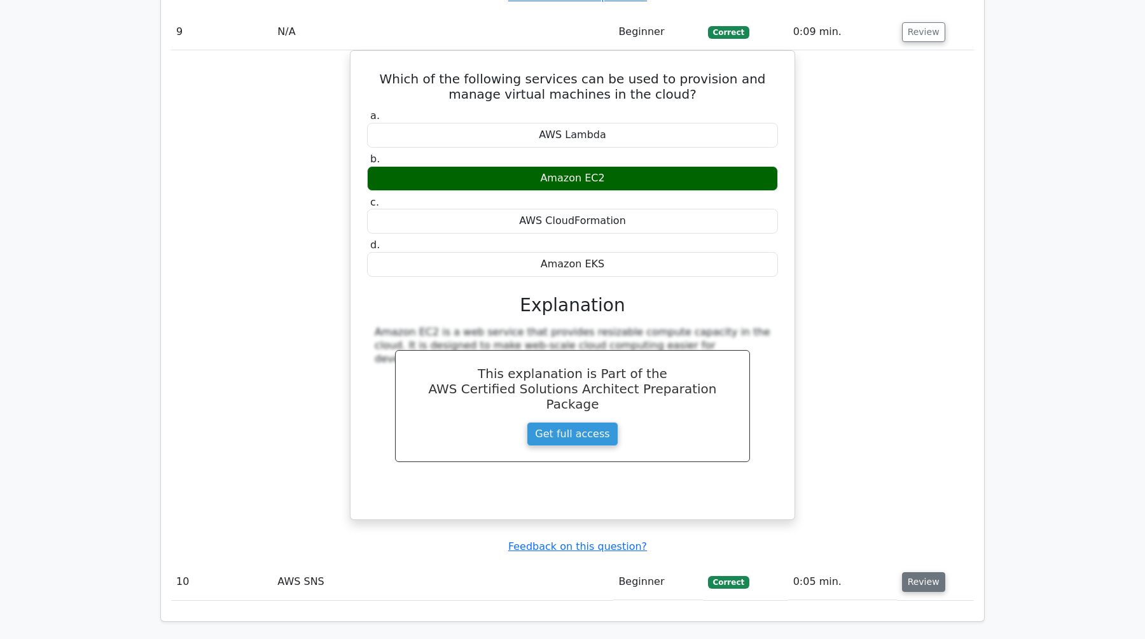
click at [906, 572] on button "Review" at bounding box center [923, 582] width 43 height 20
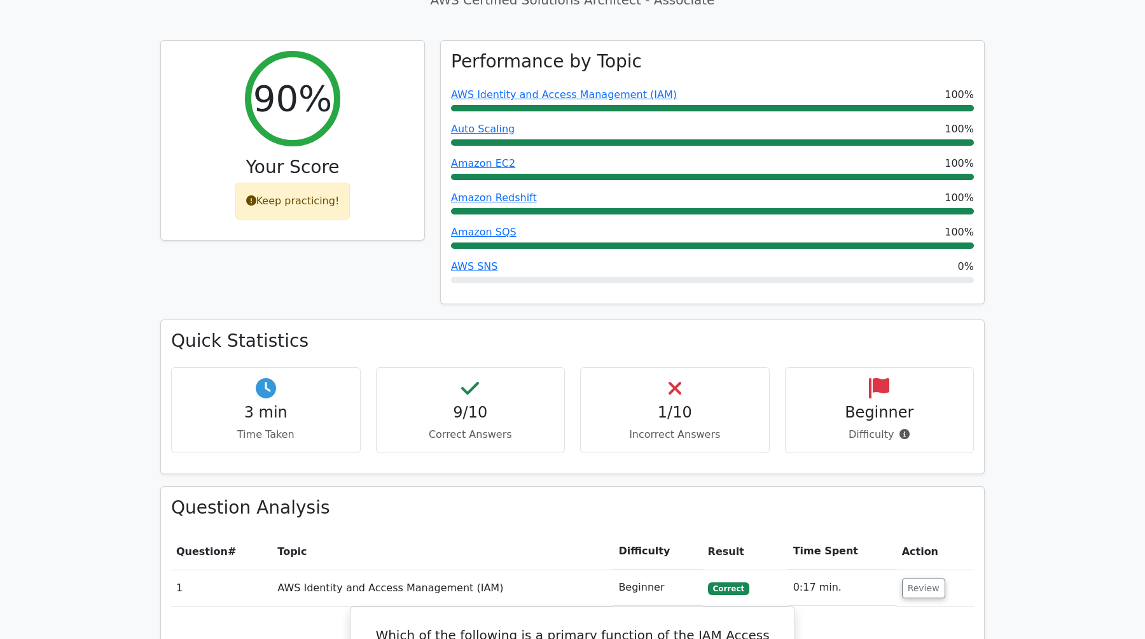
scroll to position [475, 0]
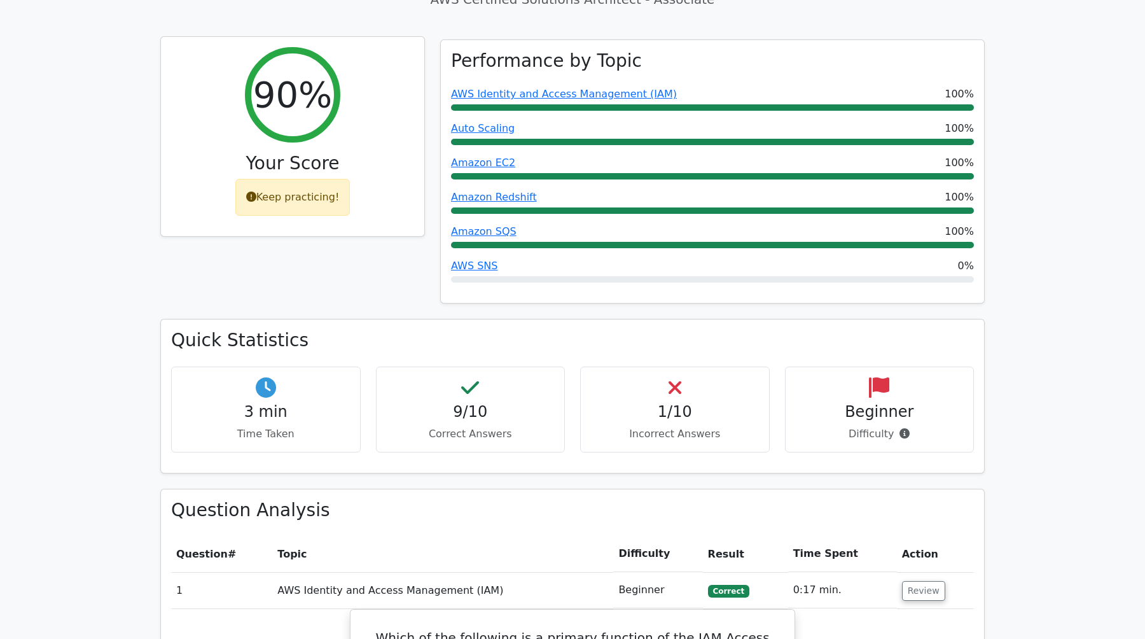
click at [279, 179] on div "Keep practicing!" at bounding box center [292, 197] width 115 height 37
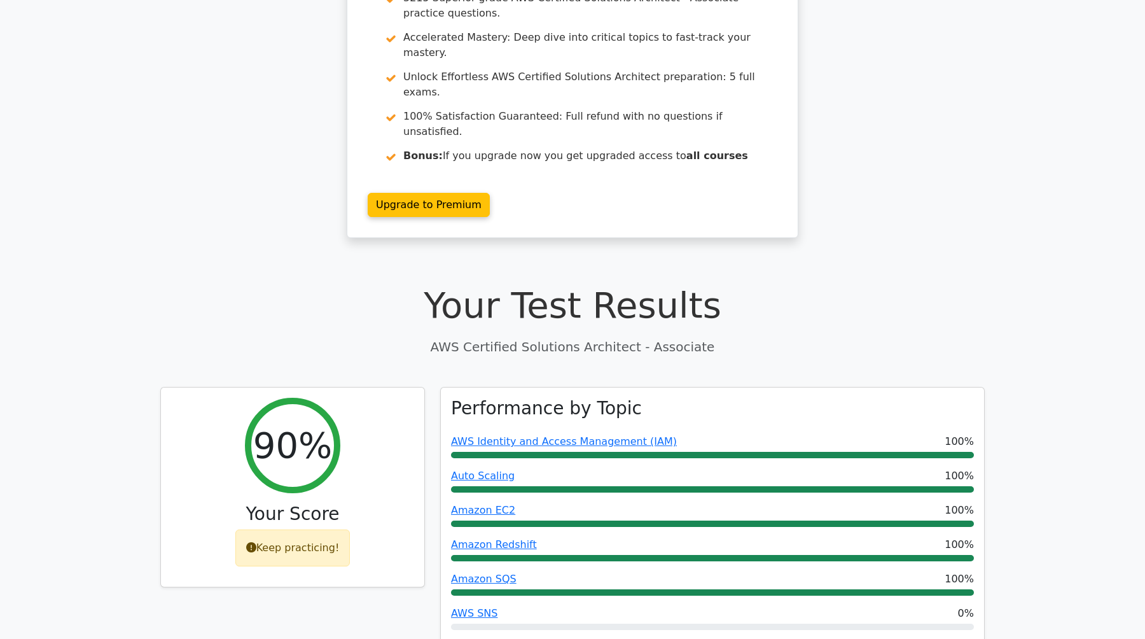
scroll to position [0, 0]
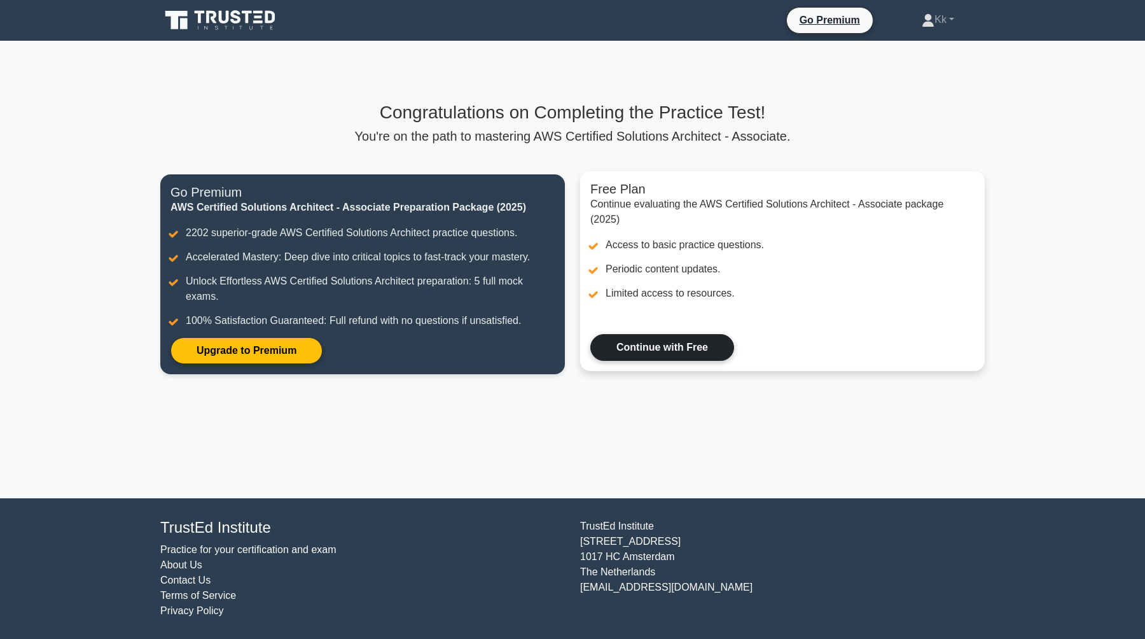
click at [658, 344] on link "Continue with Free" at bounding box center [663, 347] width 144 height 27
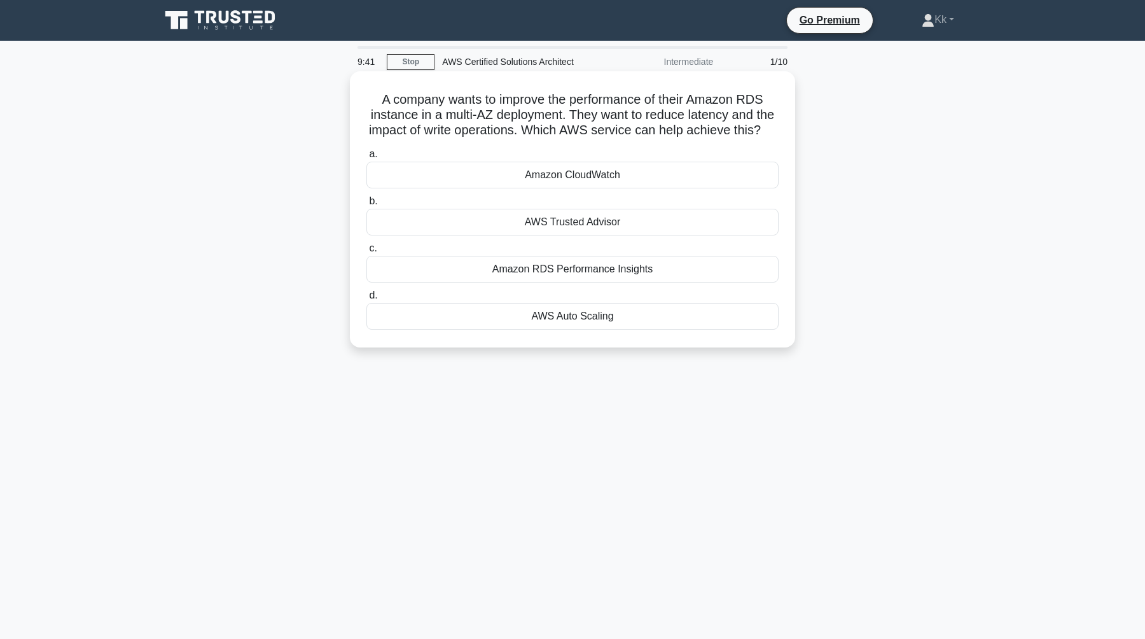
click at [547, 171] on div "Amazon CloudWatch" at bounding box center [573, 175] width 412 height 27
click at [367, 158] on input "a. Amazon CloudWatch" at bounding box center [367, 154] width 0 height 8
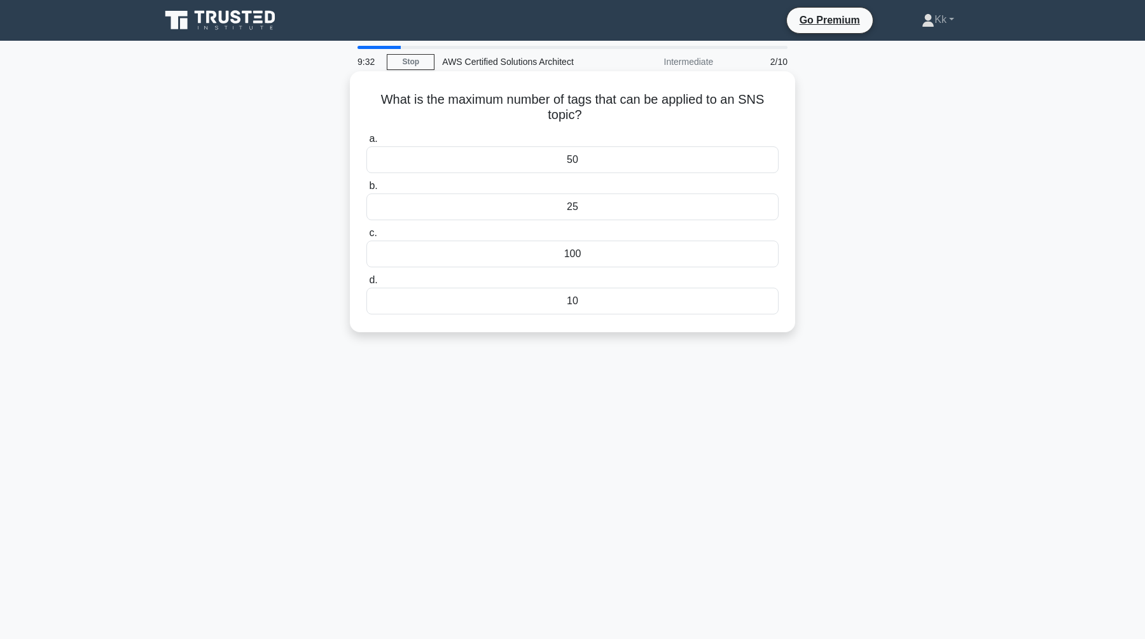
click at [605, 164] on div "50" at bounding box center [573, 159] width 412 height 27
click at [367, 143] on input "a. 50" at bounding box center [367, 139] width 0 height 8
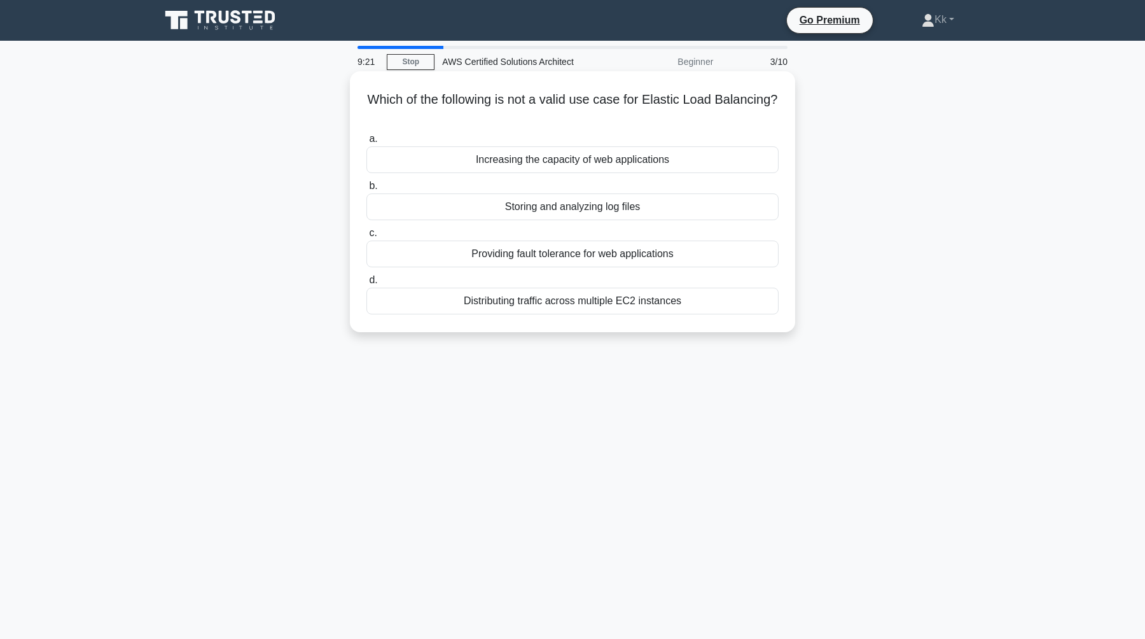
click at [639, 208] on div "Storing and analyzing log files" at bounding box center [573, 206] width 412 height 27
click at [367, 190] on input "b. Storing and analyzing log files" at bounding box center [367, 186] width 0 height 8
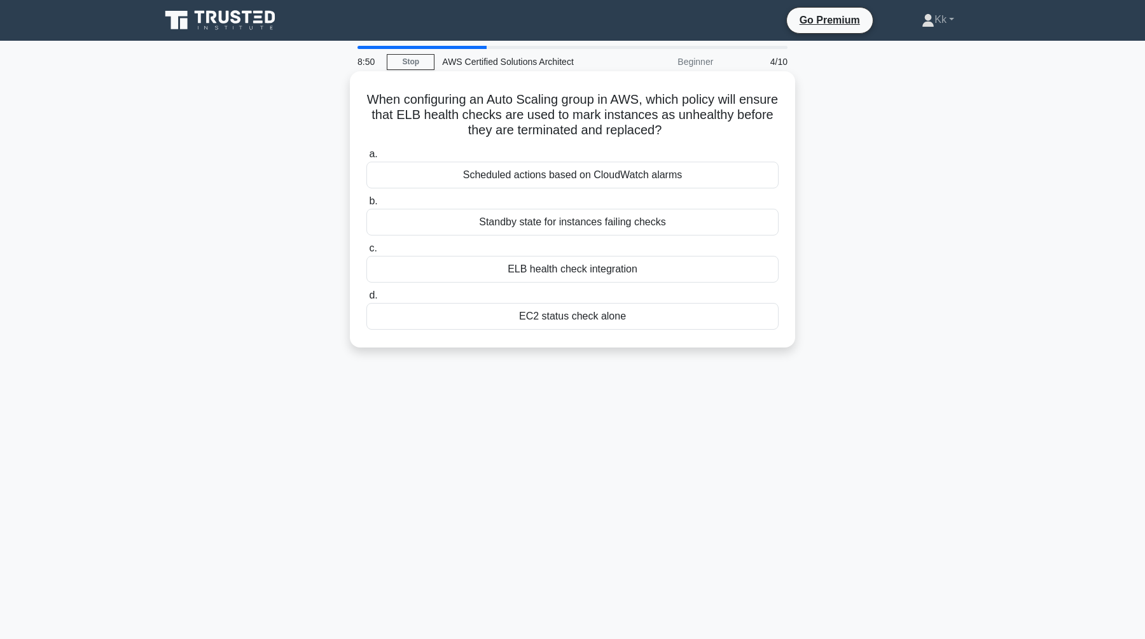
click at [589, 270] on div "ELB health check integration" at bounding box center [573, 269] width 412 height 27
click at [367, 253] on input "c. ELB health check integration" at bounding box center [367, 248] width 0 height 8
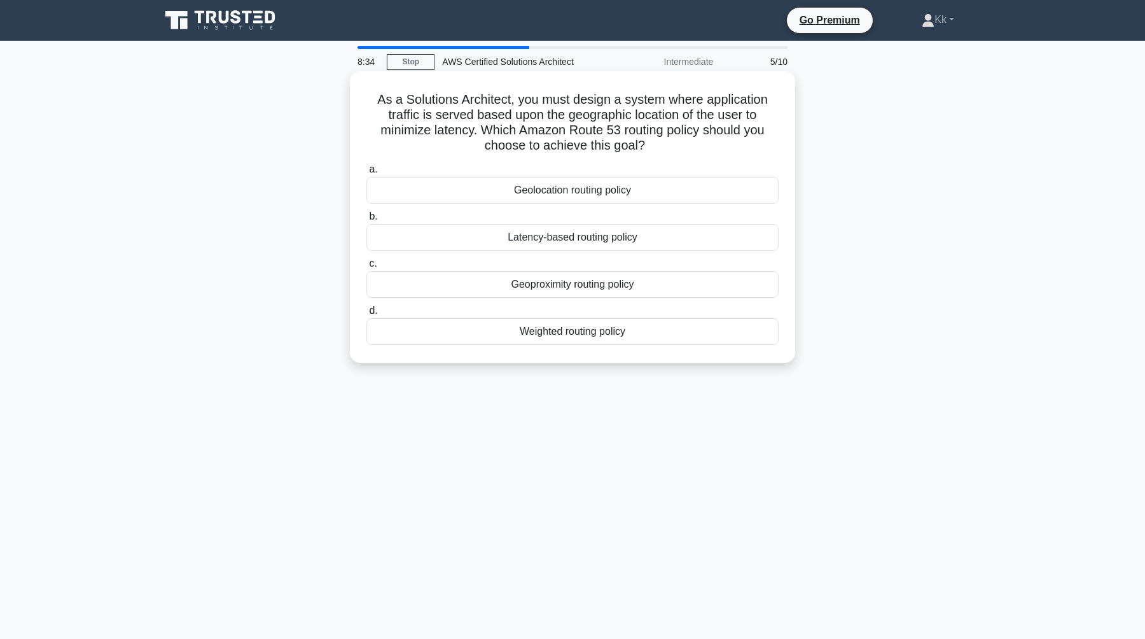
click at [598, 193] on div "Geolocation routing policy" at bounding box center [573, 190] width 412 height 27
click at [367, 174] on input "a. Geolocation routing policy" at bounding box center [367, 169] width 0 height 8
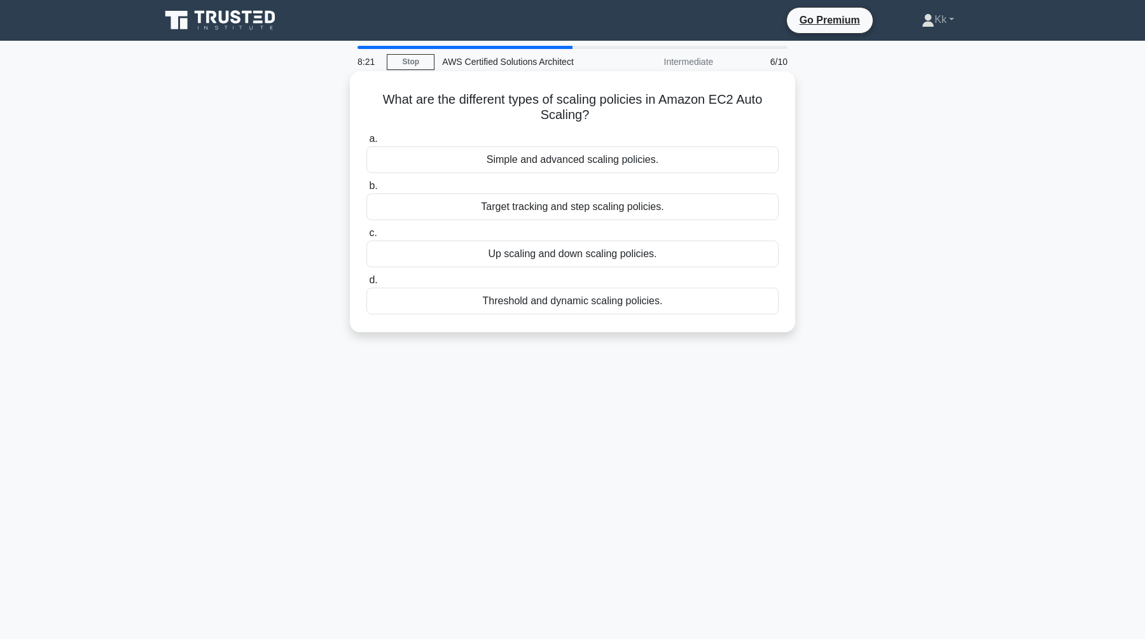
click at [577, 262] on div "Up scaling and down scaling policies." at bounding box center [573, 254] width 412 height 27
click at [367, 237] on input "c. Up scaling and down scaling policies." at bounding box center [367, 233] width 0 height 8
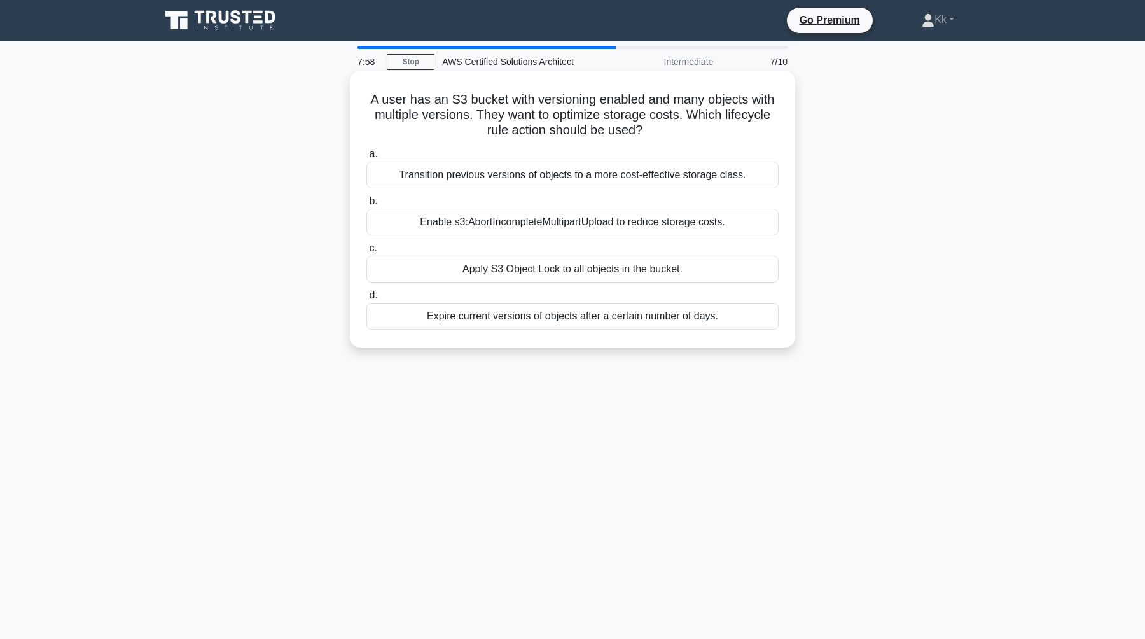
click at [599, 178] on div "Transition previous versions of objects to a more cost-effective storage class." at bounding box center [573, 175] width 412 height 27
click at [367, 158] on input "a. Transition previous versions of objects to a more cost-effective storage cla…" at bounding box center [367, 154] width 0 height 8
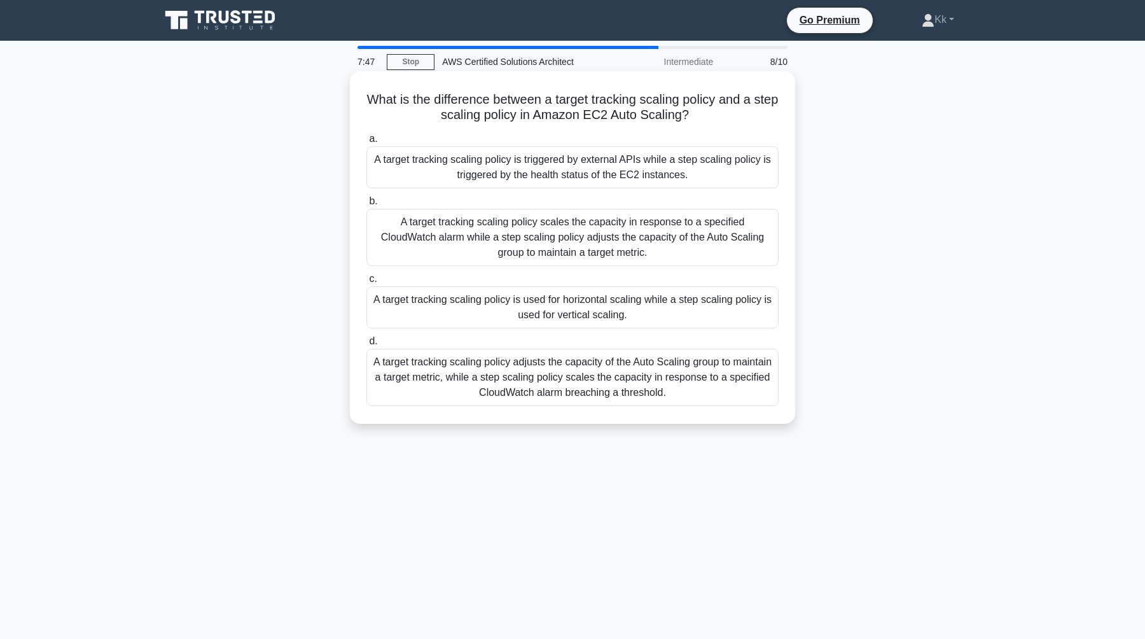
click at [661, 183] on div "A target tracking scaling policy is triggered by external APIs while a step sca…" at bounding box center [573, 167] width 412 height 42
click at [367, 143] on input "a. A target tracking scaling policy is triggered by external APIs while a step …" at bounding box center [367, 139] width 0 height 8
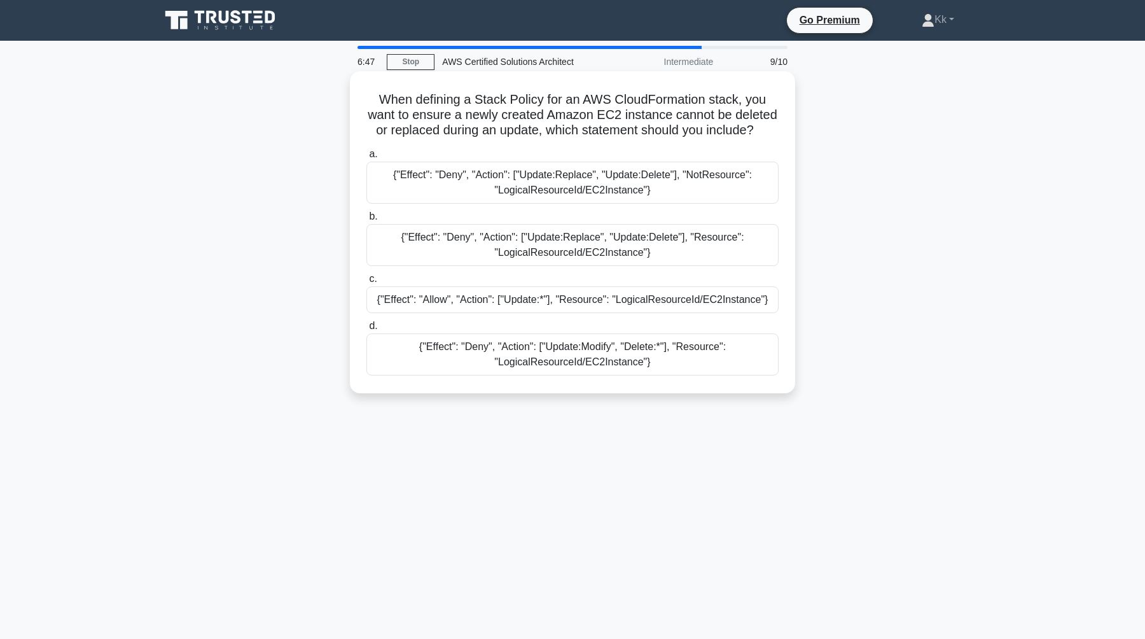
click at [713, 195] on div "{"Effect": "Deny", "Action": ["Update:Replace", "Update:Delete"], "NotResource"…" at bounding box center [573, 183] width 412 height 42
click at [367, 158] on input "a. {"Effect": "Deny", "Action": ["Update:Replace", "Update:Delete"], "NotResour…" at bounding box center [367, 154] width 0 height 8
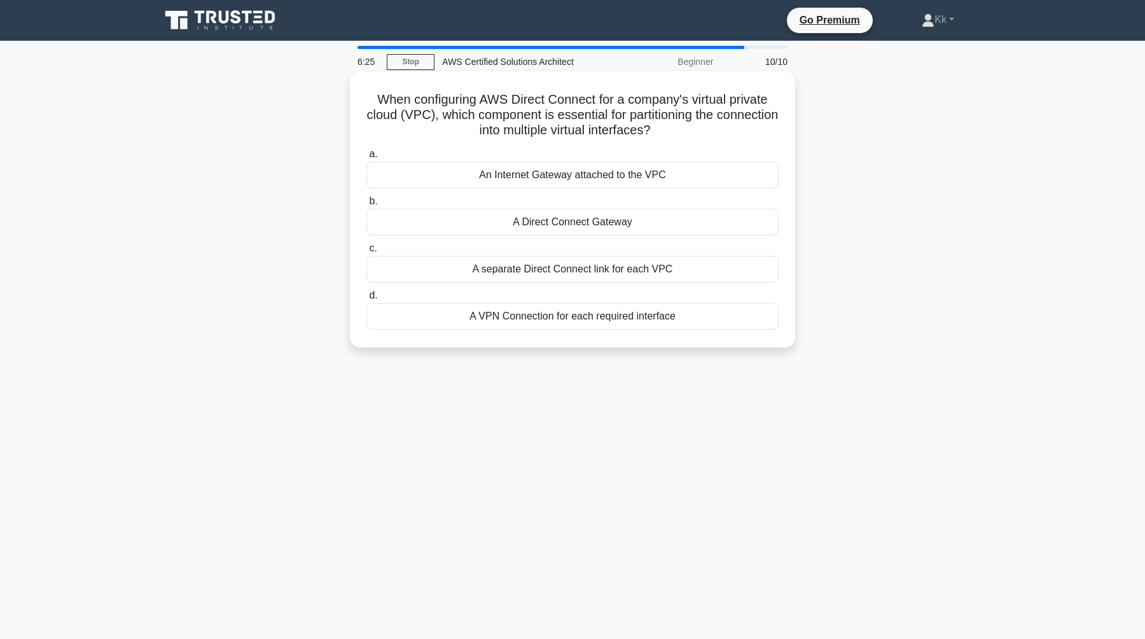
click at [684, 178] on div "An Internet Gateway attached to the VPC" at bounding box center [573, 175] width 412 height 27
click at [367, 158] on input "a. An Internet Gateway attached to the VPC" at bounding box center [367, 154] width 0 height 8
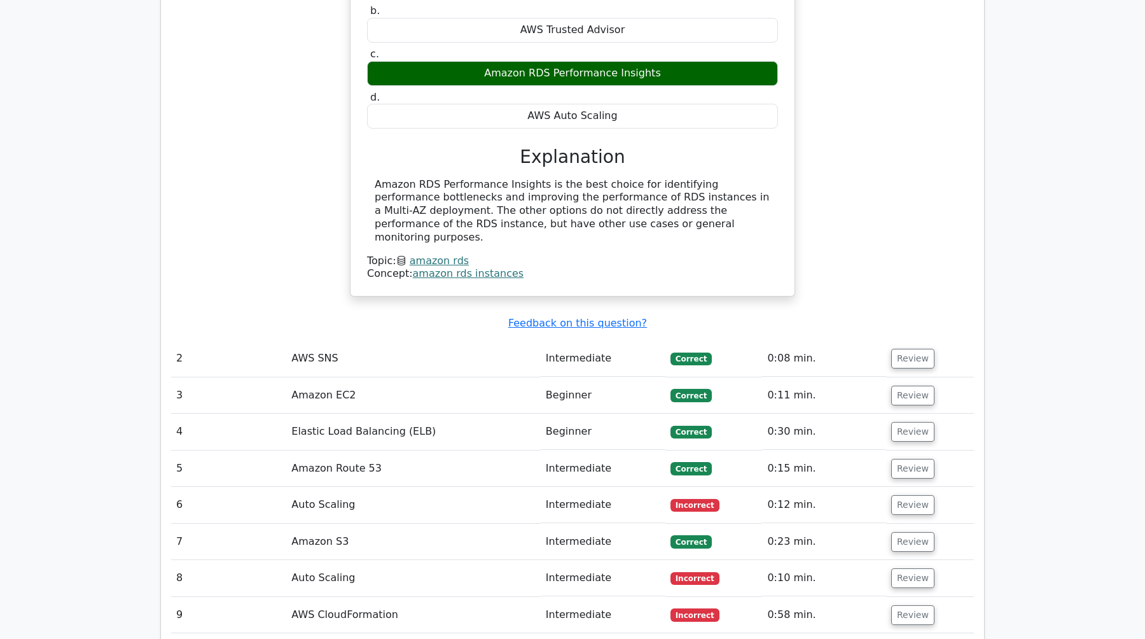
scroll to position [1346, 0]
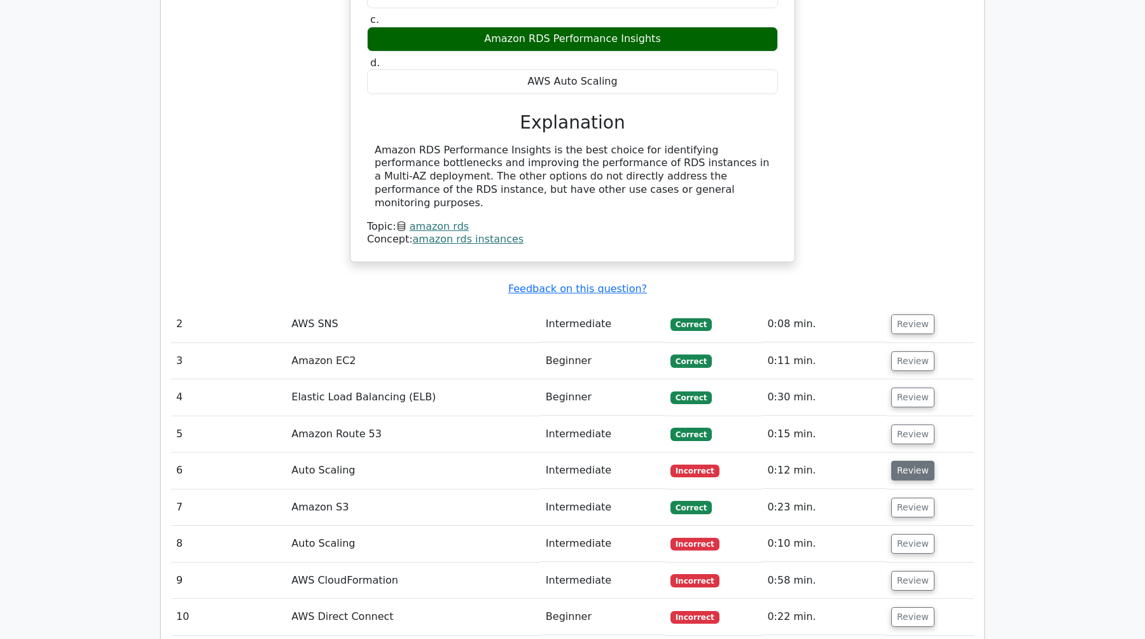
click at [906, 461] on button "Review" at bounding box center [913, 471] width 43 height 20
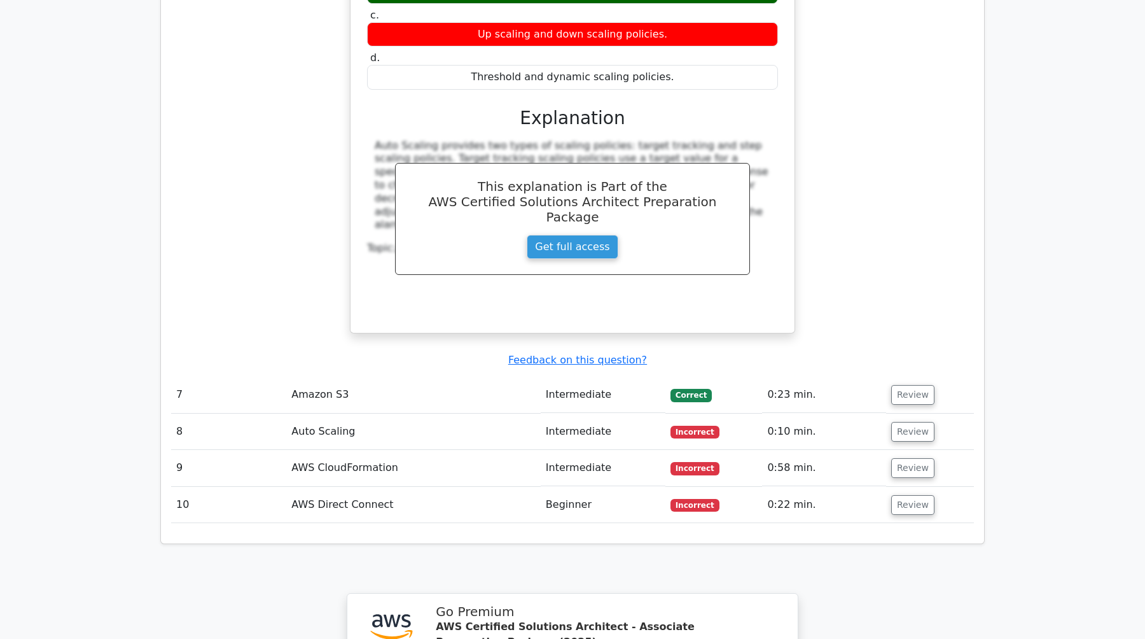
scroll to position [2005, 0]
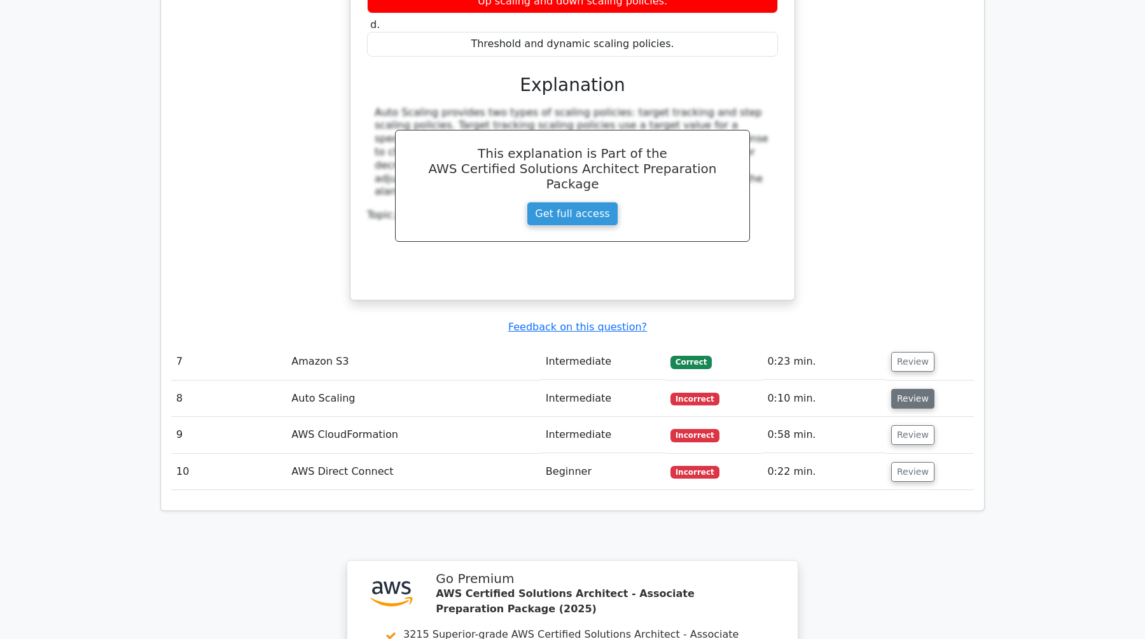
click at [911, 389] on button "Review" at bounding box center [913, 399] width 43 height 20
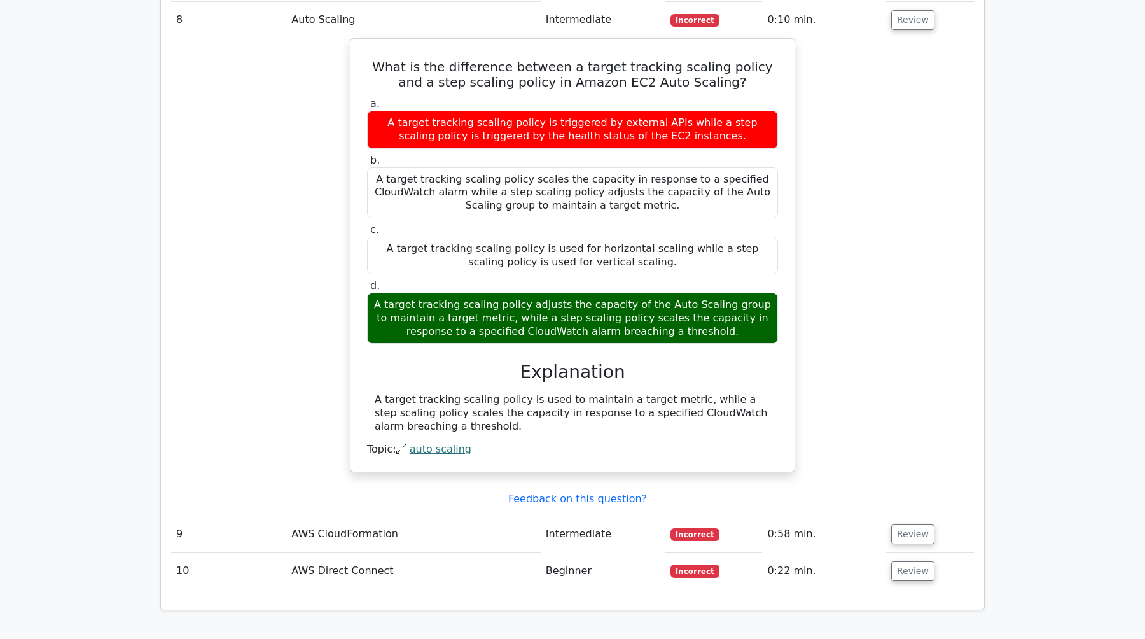
scroll to position [2384, 0]
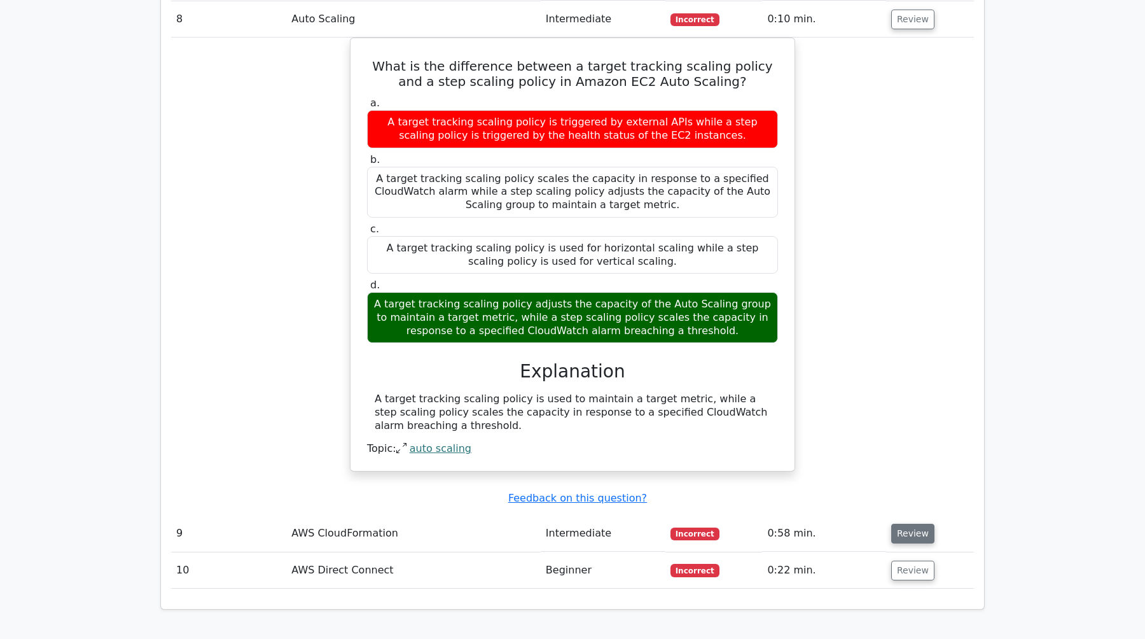
click at [912, 524] on button "Review" at bounding box center [913, 534] width 43 height 20
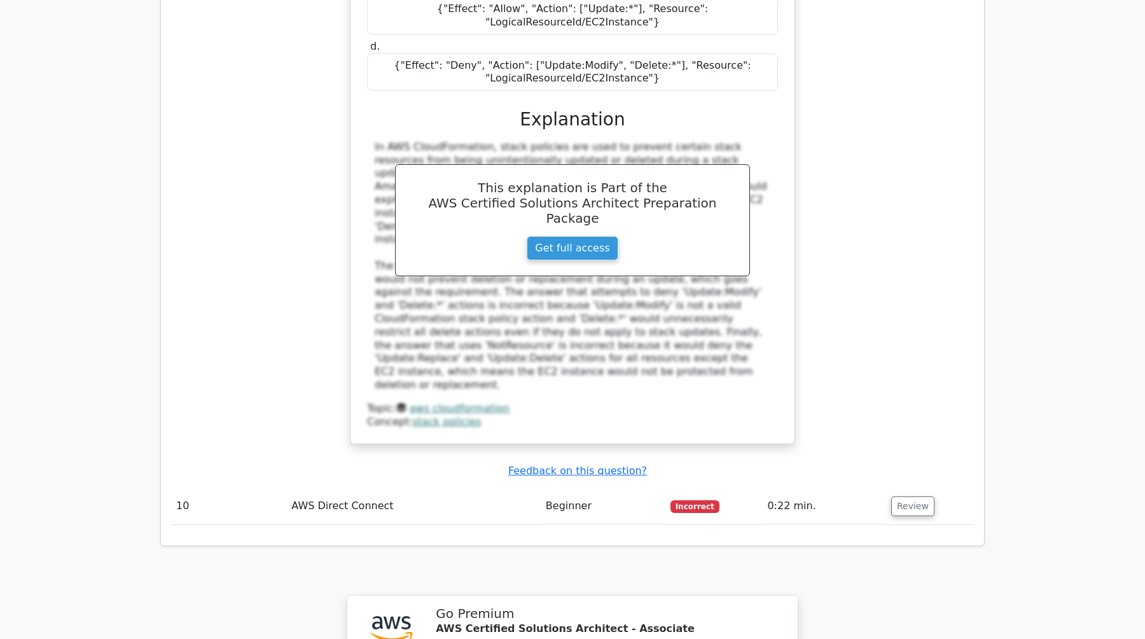
scroll to position [3162, 0]
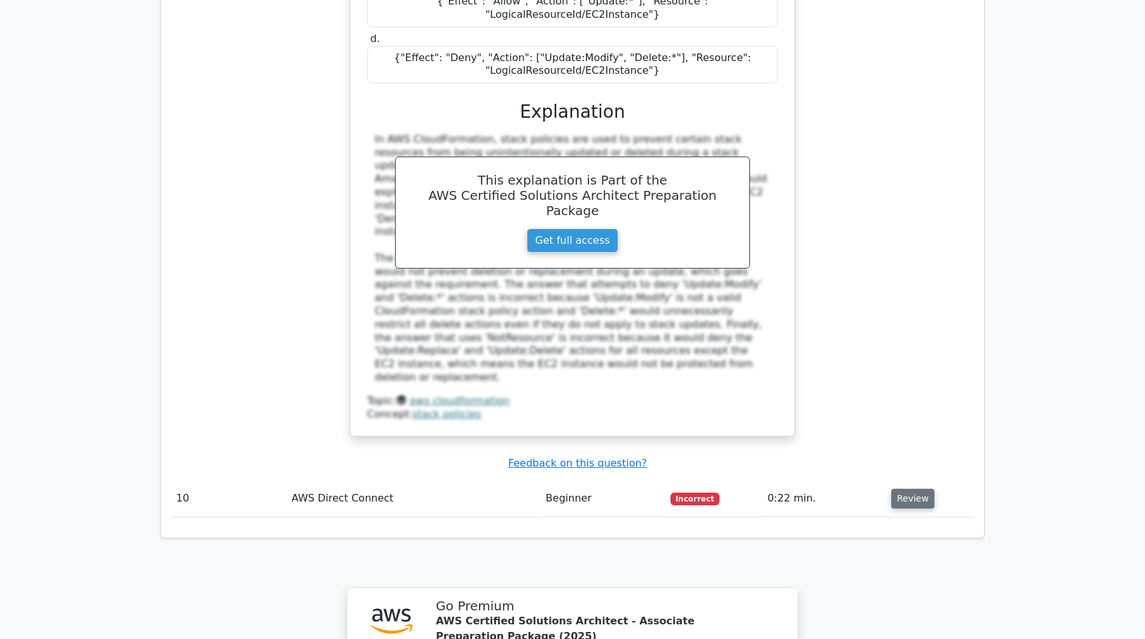
click at [900, 489] on button "Review" at bounding box center [913, 499] width 43 height 20
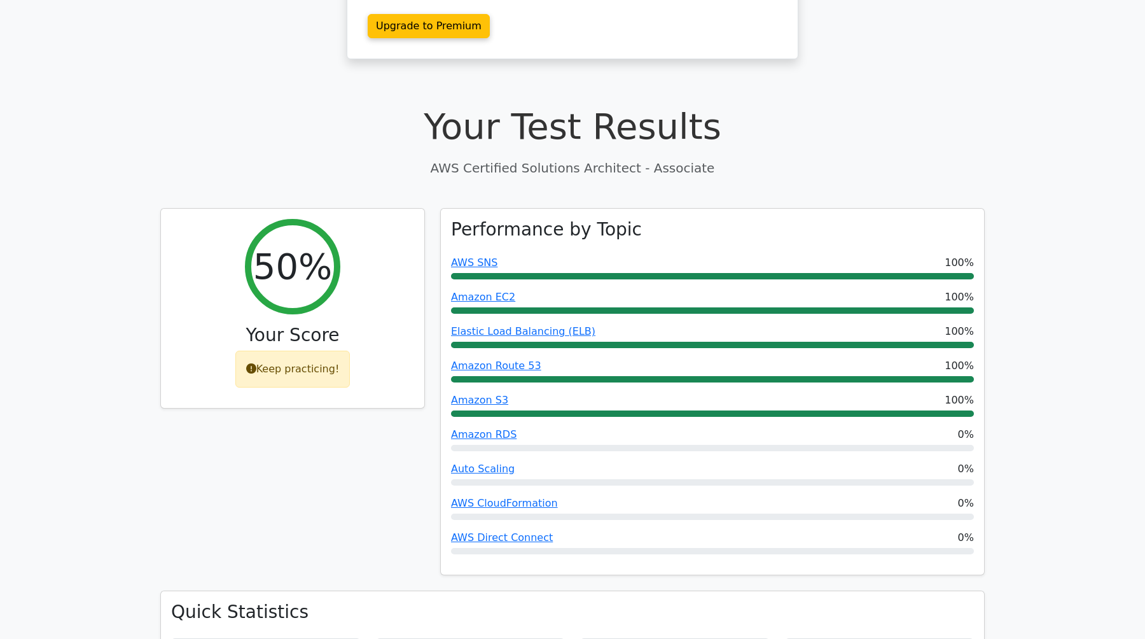
scroll to position [0, 0]
